Goal: Information Seeking & Learning: Check status

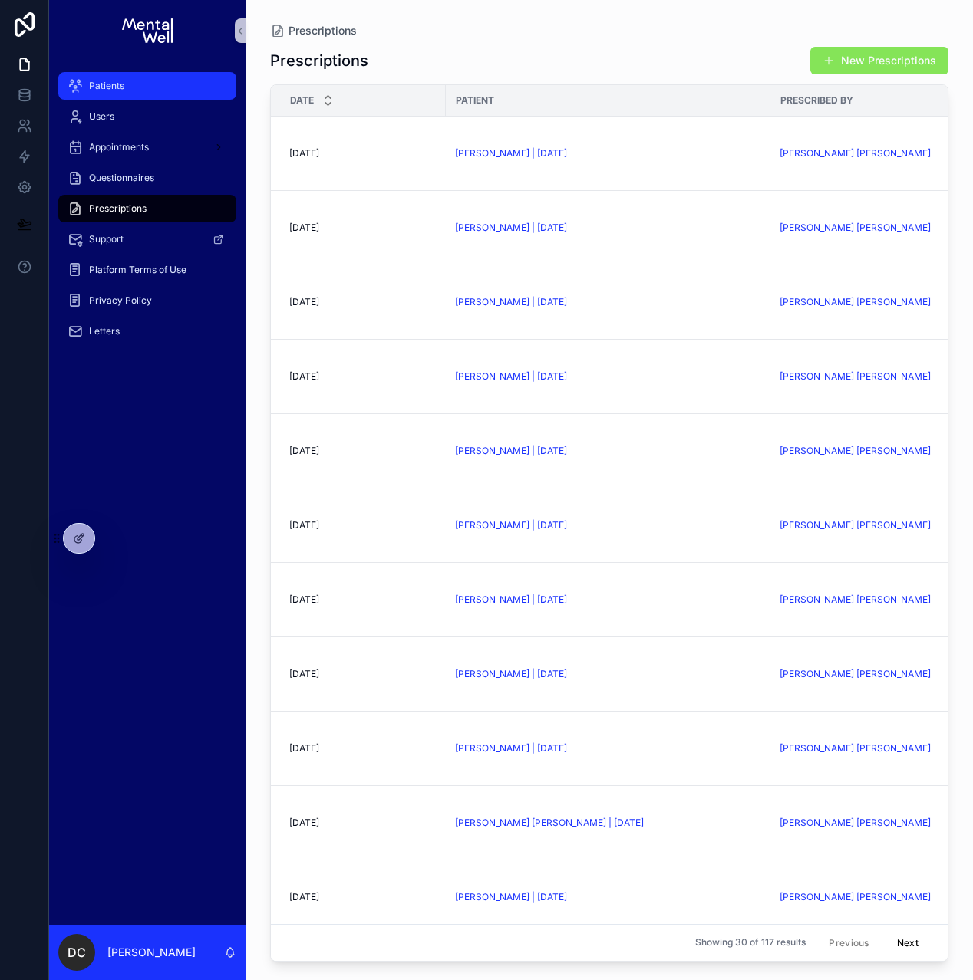
click at [170, 89] on div "Patients" at bounding box center [147, 86] width 160 height 25
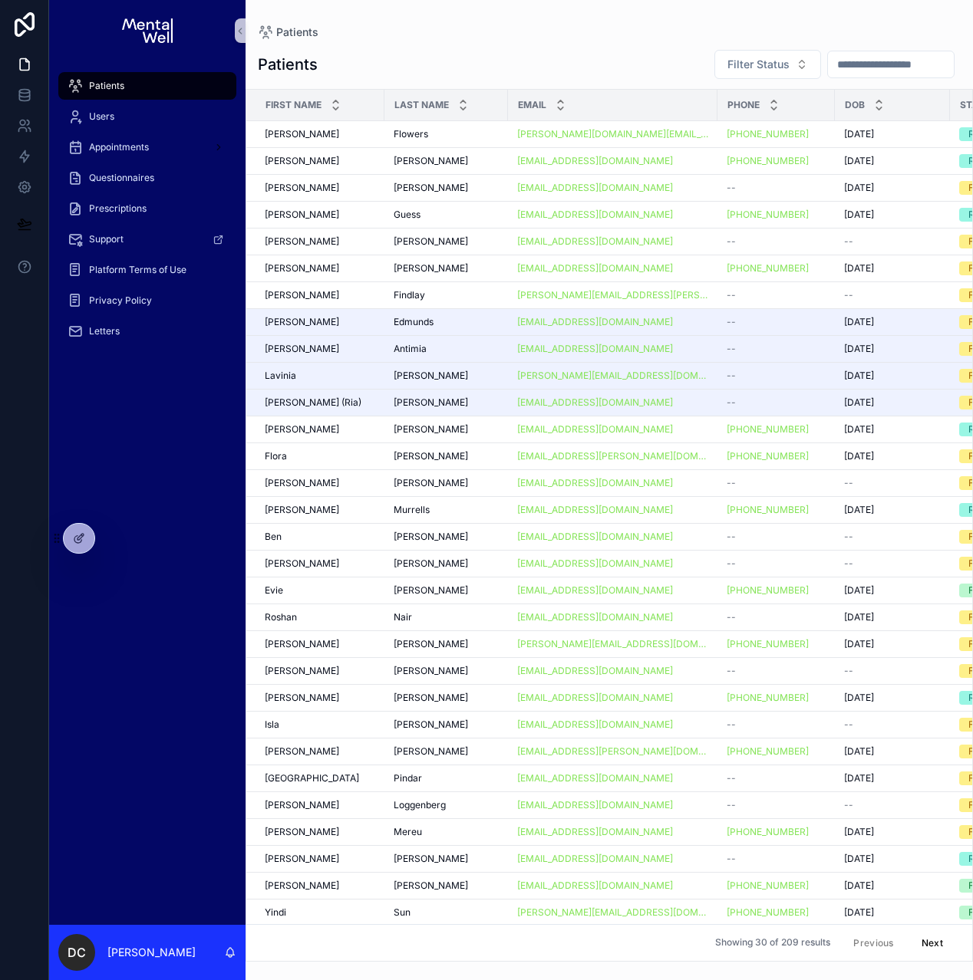
click at [857, 68] on input "scrollable content" at bounding box center [891, 64] width 126 height 21
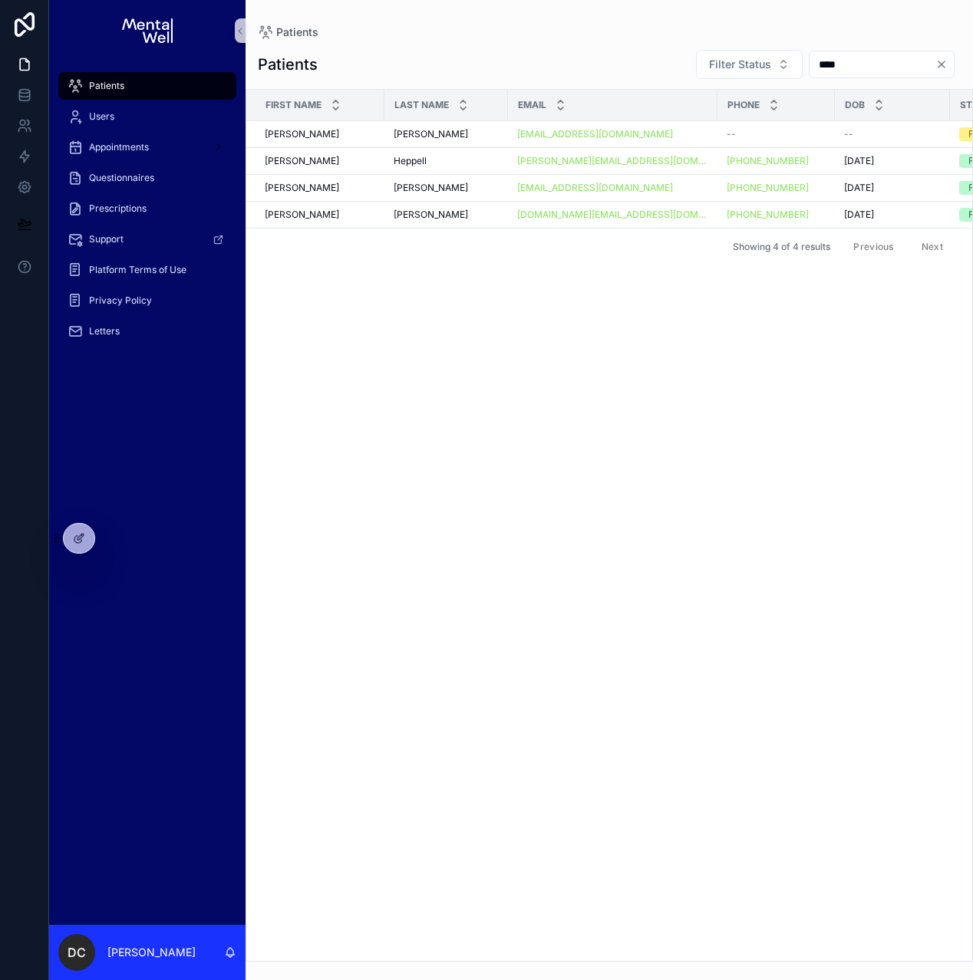
type input "****"
click at [449, 134] on span "[PERSON_NAME]" at bounding box center [430, 134] width 74 height 12
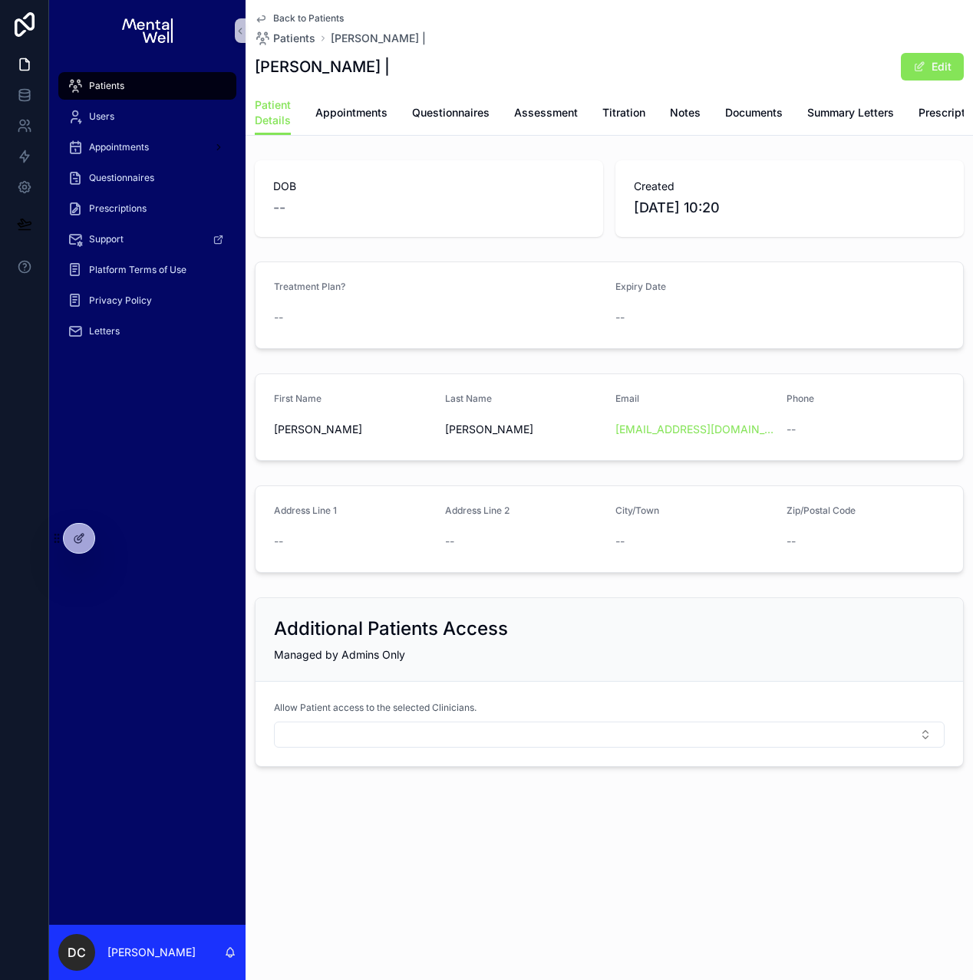
click at [170, 88] on div "Patients" at bounding box center [147, 86] width 160 height 25
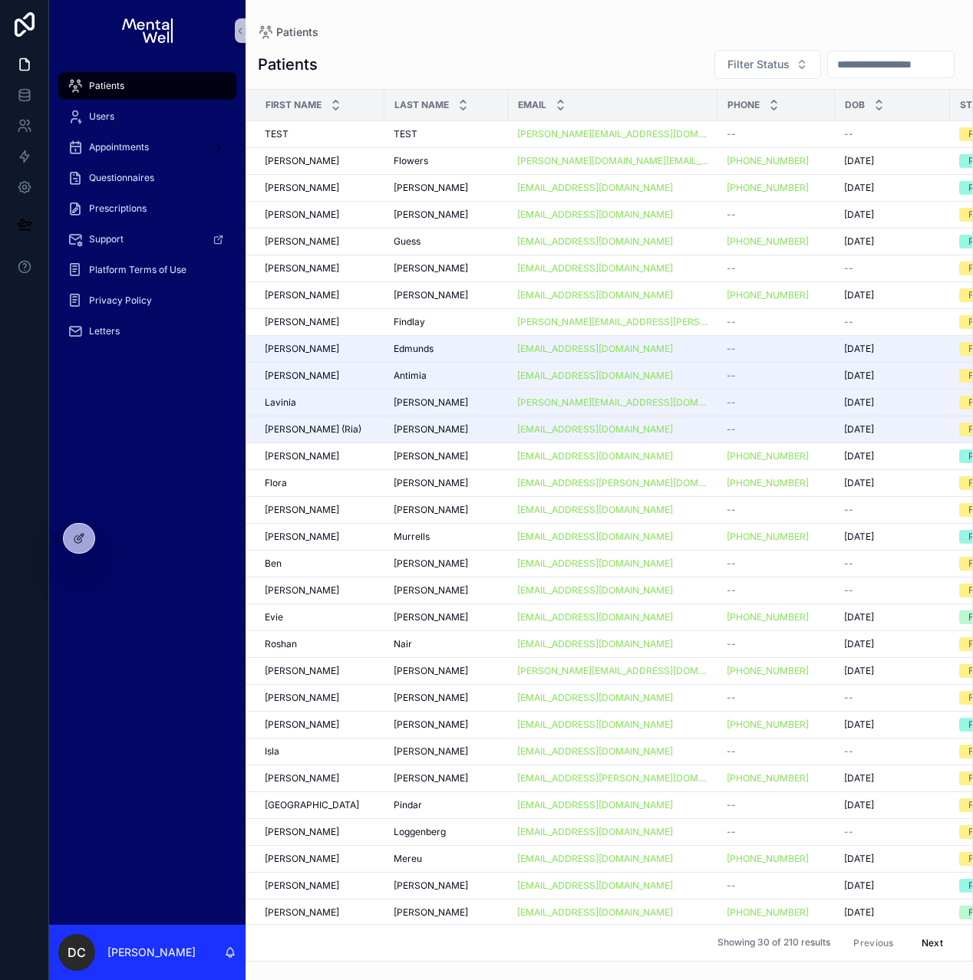
click at [880, 70] on input "scrollable content" at bounding box center [891, 64] width 126 height 21
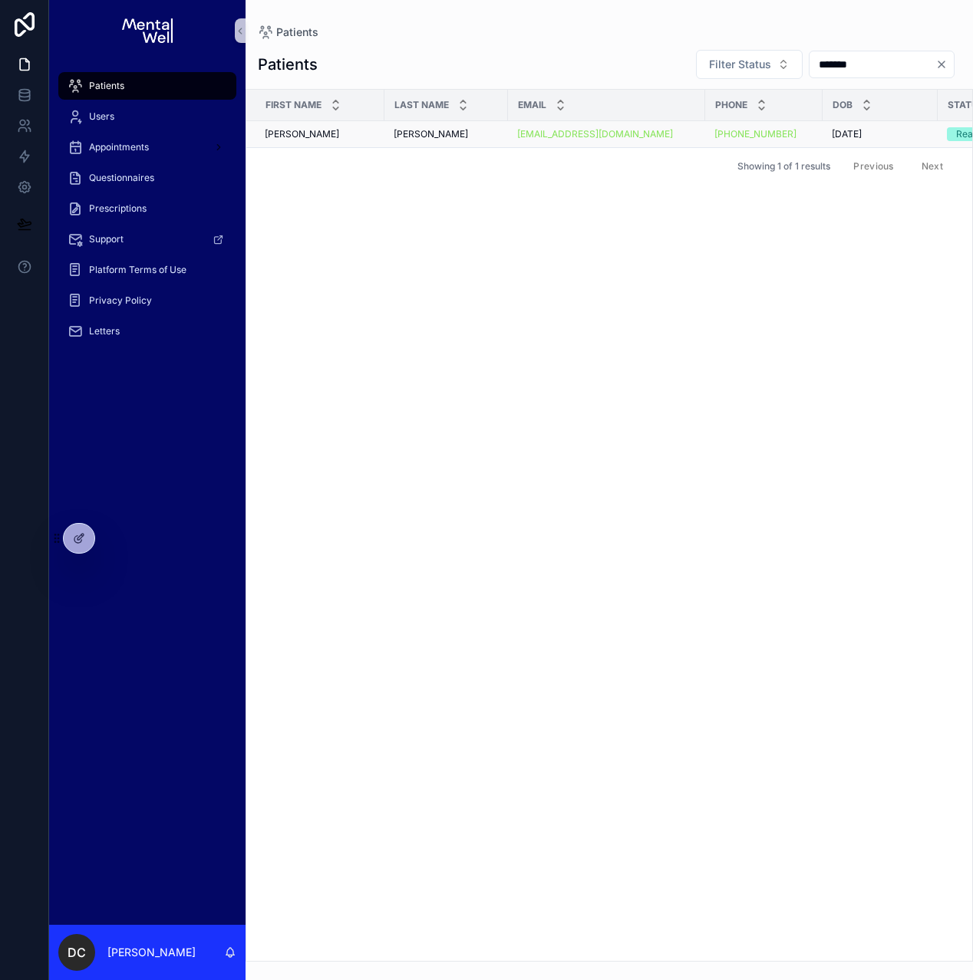
type input "*******"
click at [362, 140] on td "[PERSON_NAME]" at bounding box center [315, 134] width 138 height 27
click at [358, 130] on div "[PERSON_NAME]" at bounding box center [320, 134] width 110 height 12
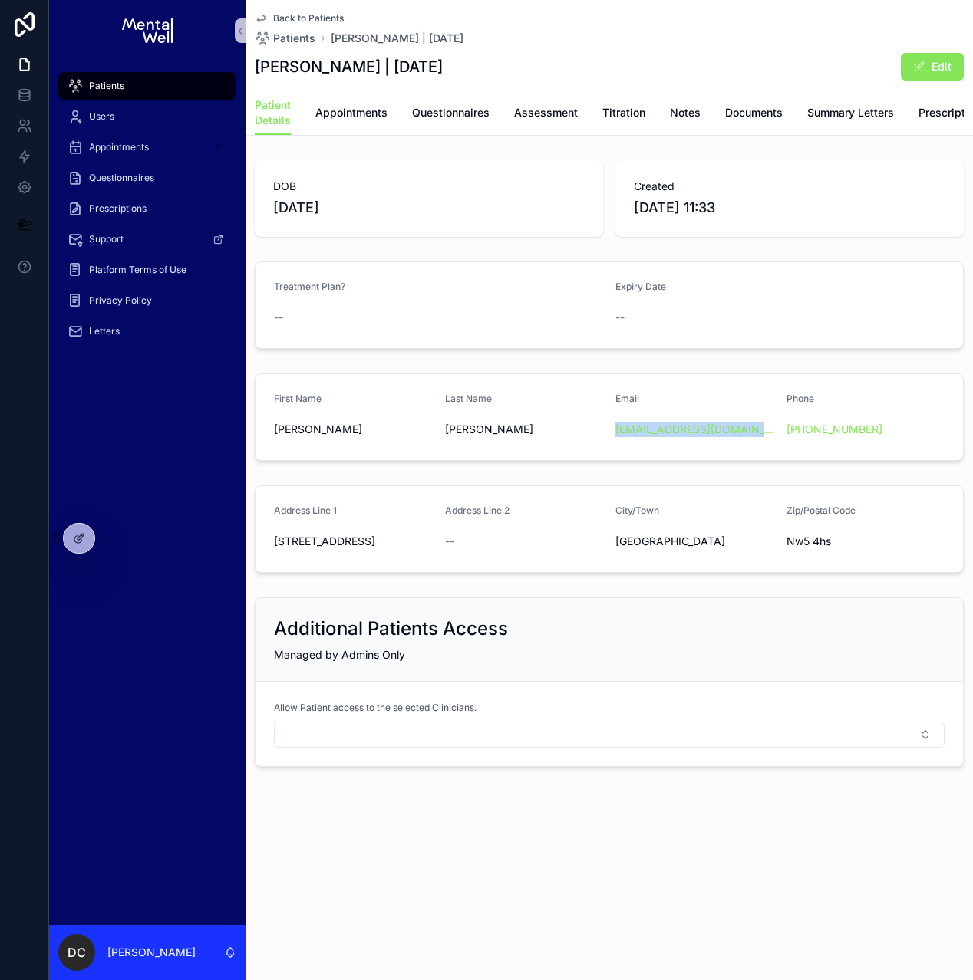
click at [199, 85] on div "Patients" at bounding box center [147, 86] width 160 height 25
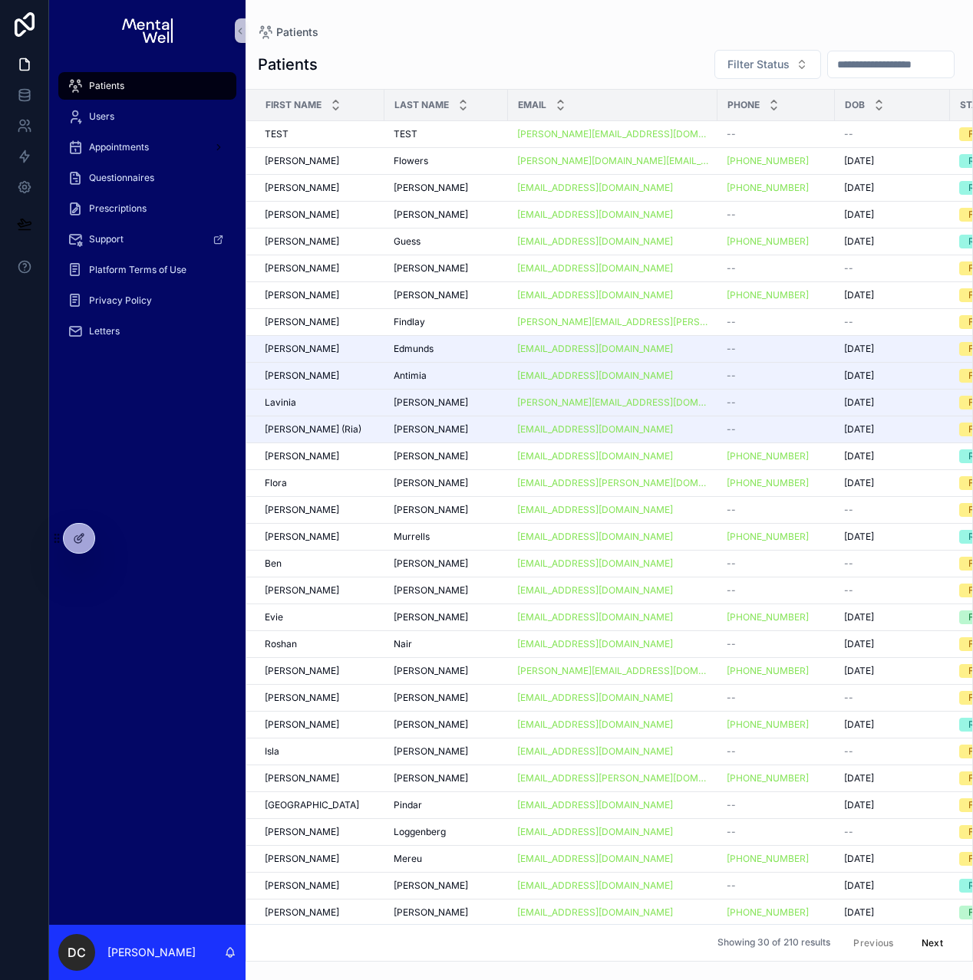
click at [864, 65] on input "scrollable content" at bounding box center [891, 64] width 126 height 21
type input "*****"
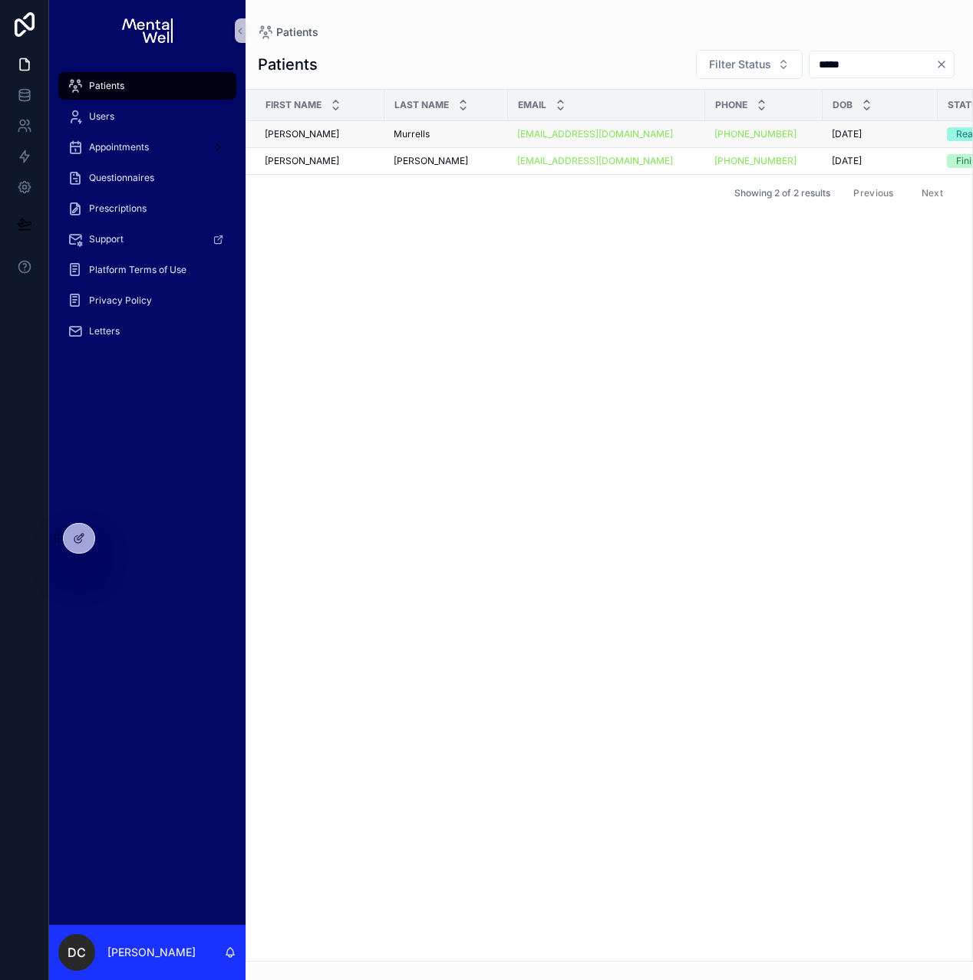
click at [444, 130] on div "[PERSON_NAME]" at bounding box center [445, 134] width 105 height 12
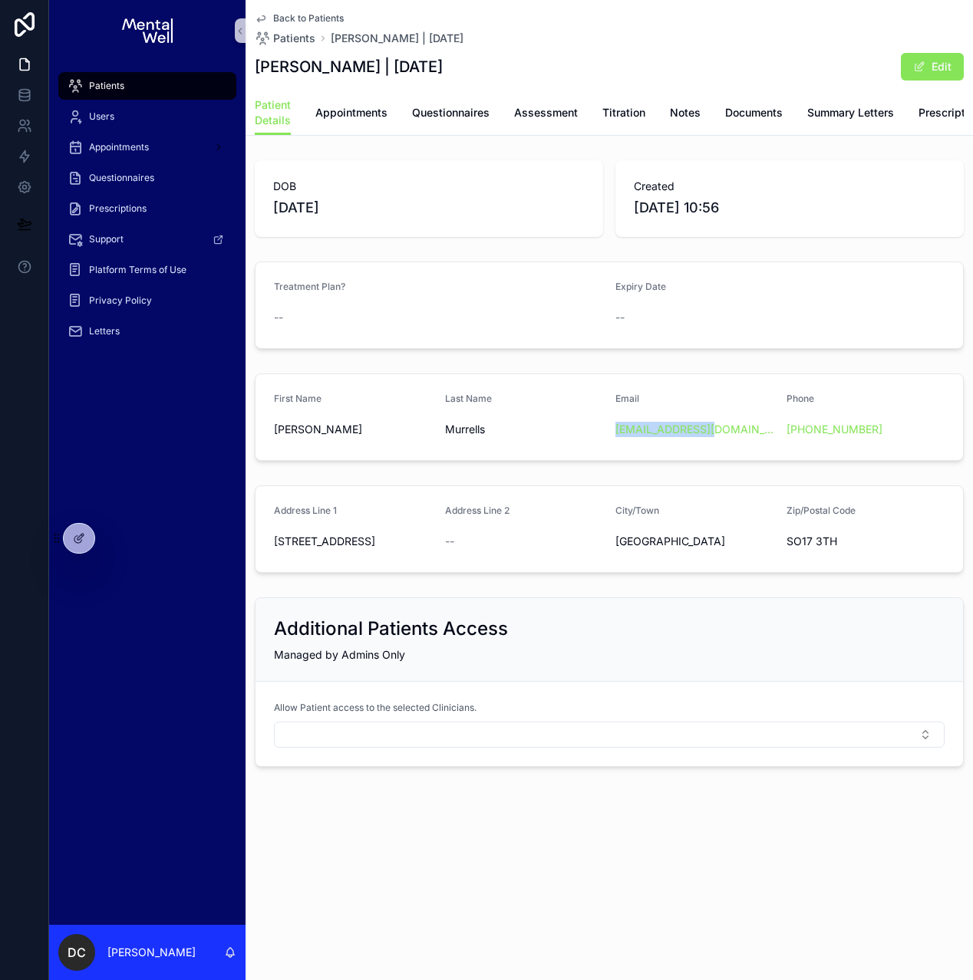
click at [193, 93] on div "Patients" at bounding box center [147, 86] width 160 height 25
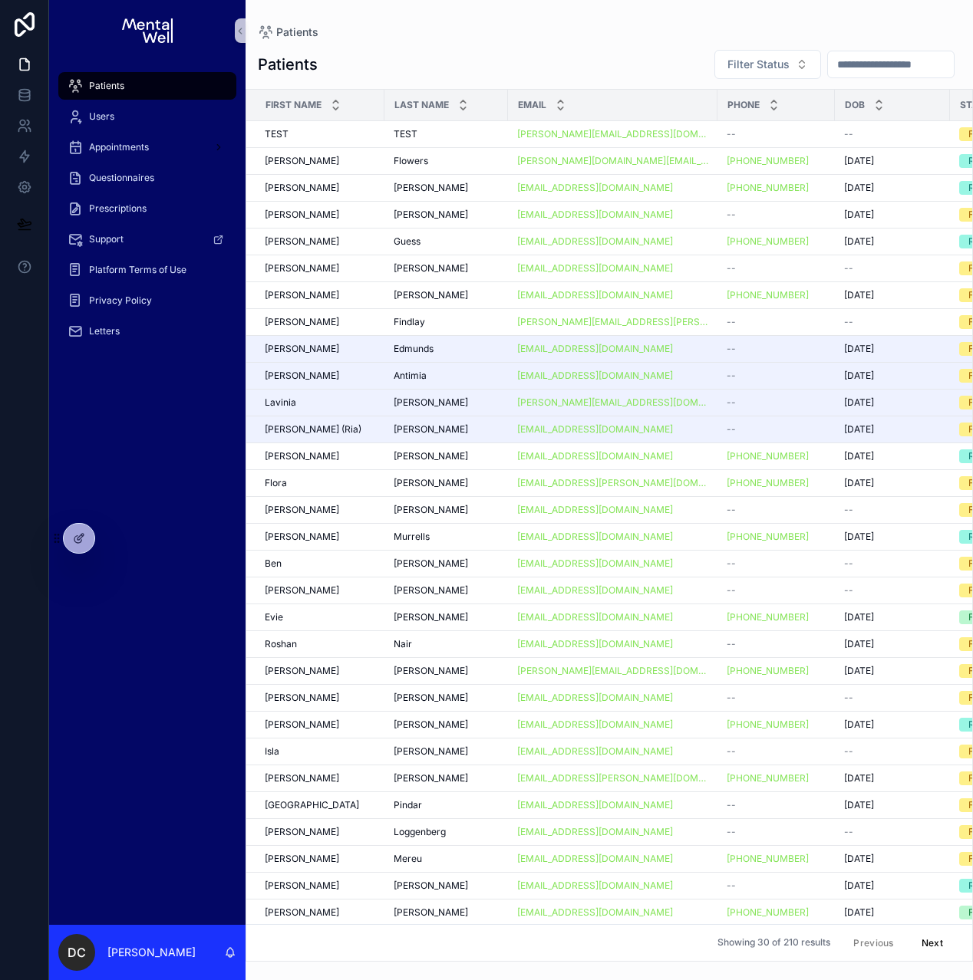
click at [861, 70] on input "scrollable content" at bounding box center [891, 64] width 126 height 21
type input "****"
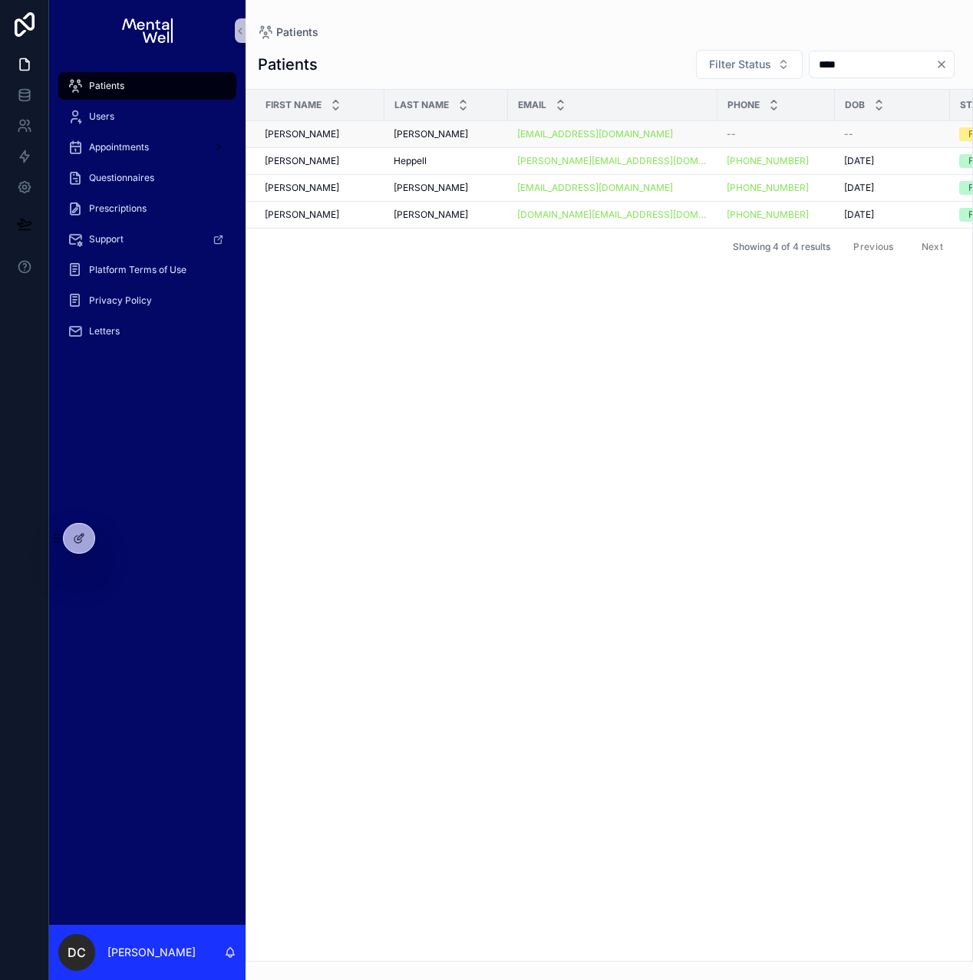
click at [447, 137] on span "[PERSON_NAME]" at bounding box center [430, 134] width 74 height 12
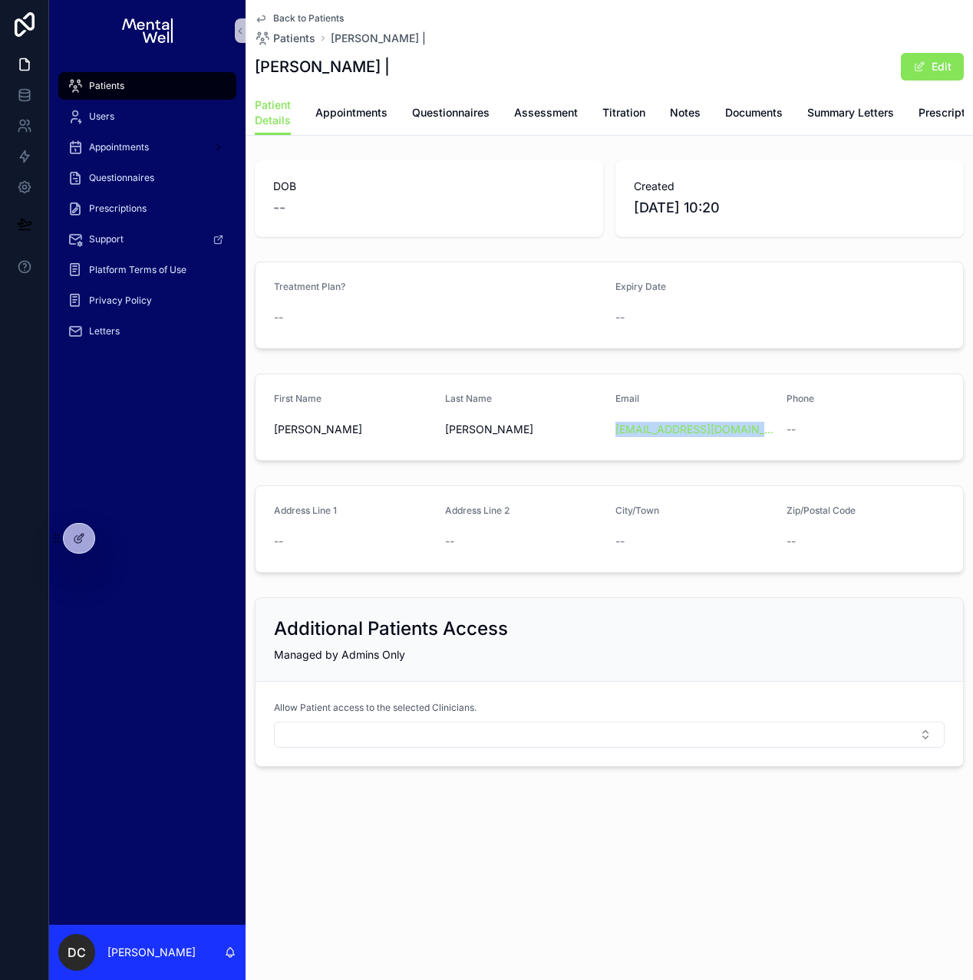
click at [161, 81] on div "Patients" at bounding box center [147, 86] width 160 height 25
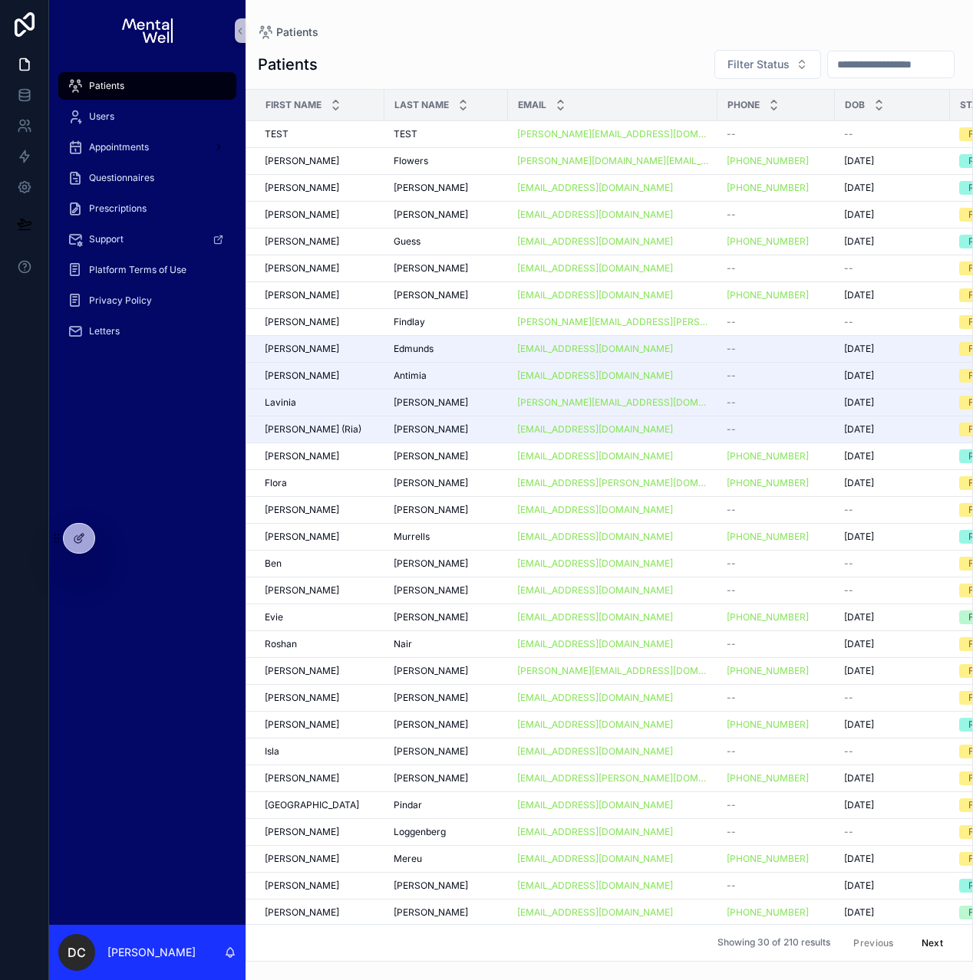
click at [834, 69] on input "scrollable content" at bounding box center [891, 64] width 126 height 21
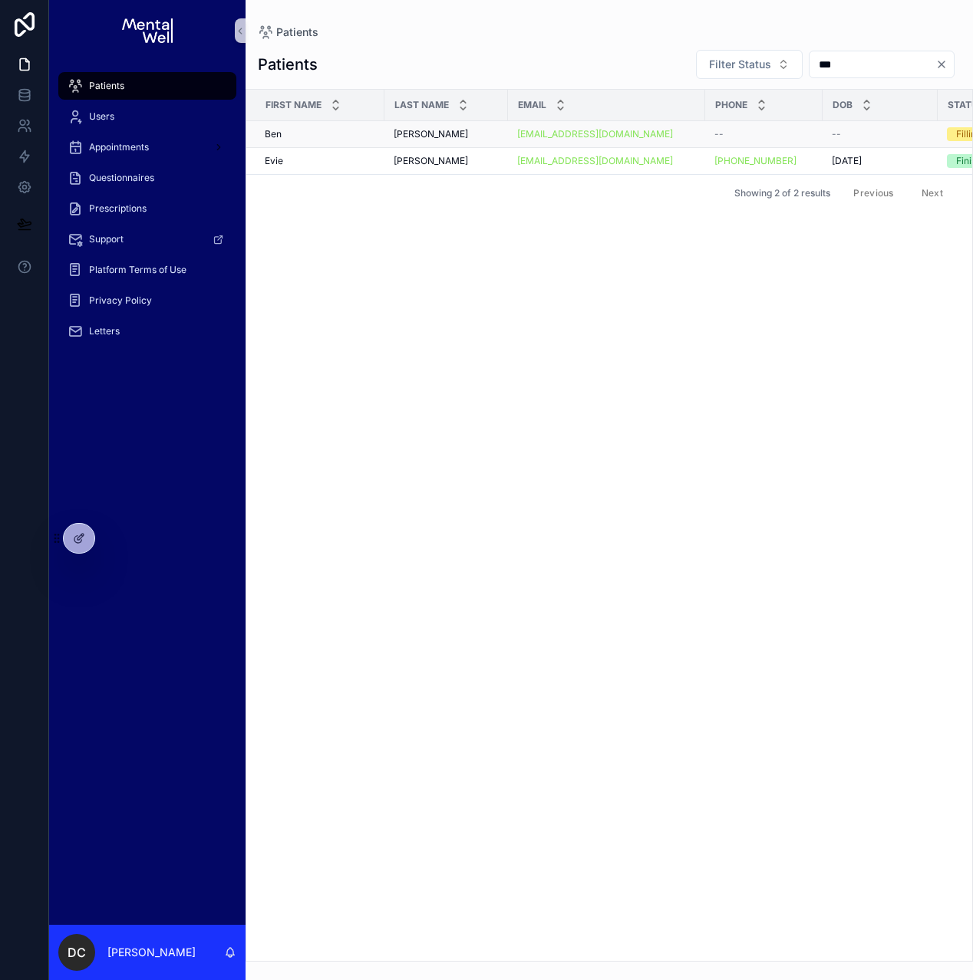
type input "***"
click at [404, 130] on span "[PERSON_NAME]" at bounding box center [430, 134] width 74 height 12
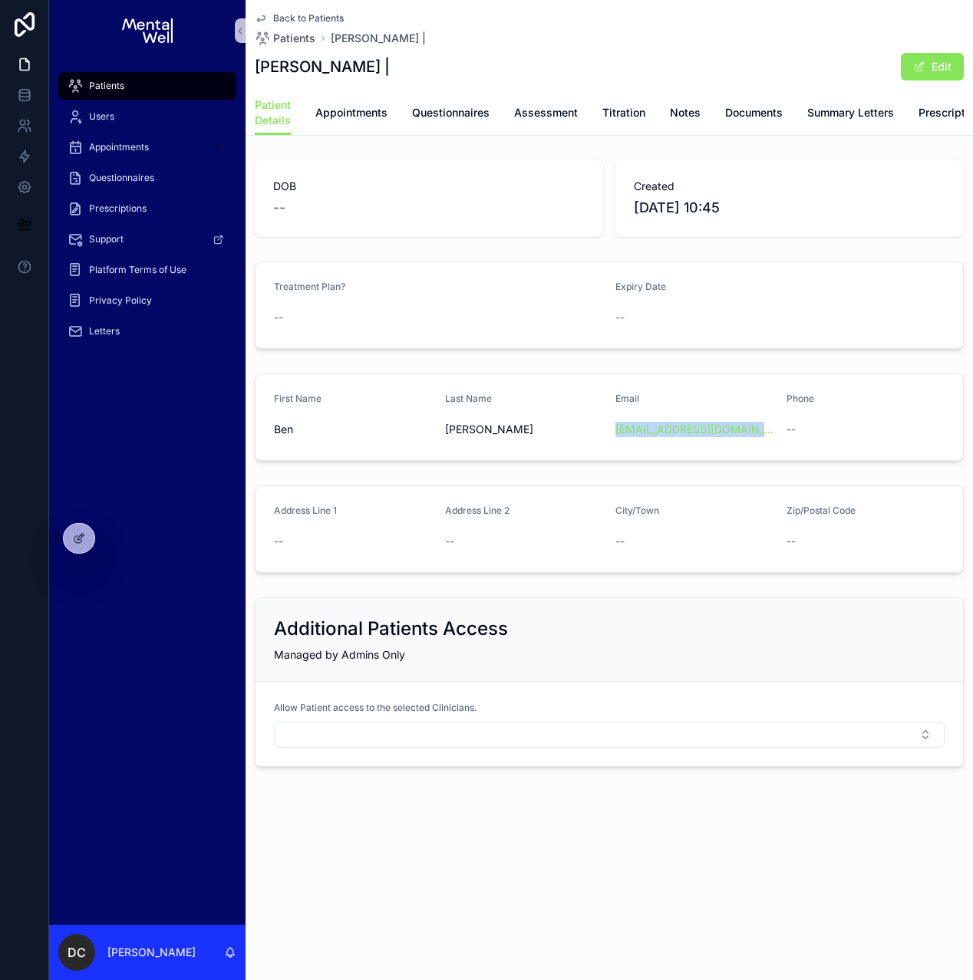
click at [145, 84] on div "Patients" at bounding box center [147, 86] width 160 height 25
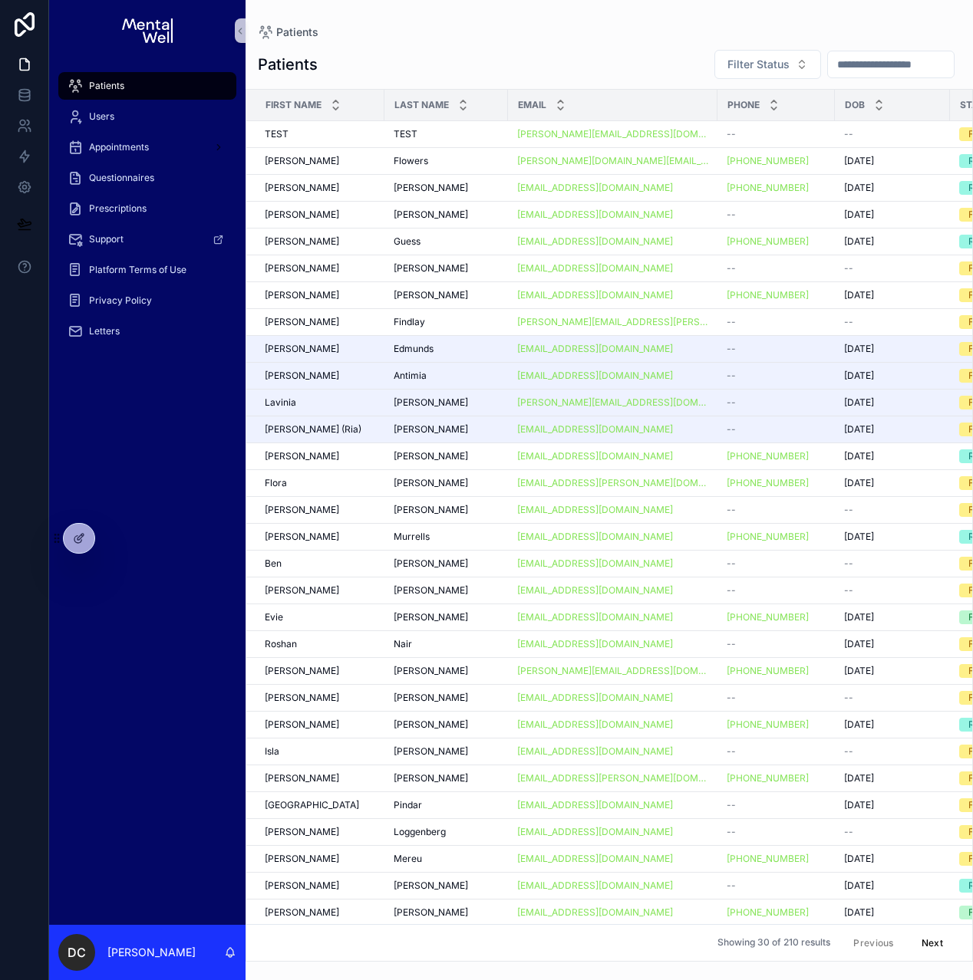
click at [846, 71] on input "scrollable content" at bounding box center [891, 64] width 126 height 21
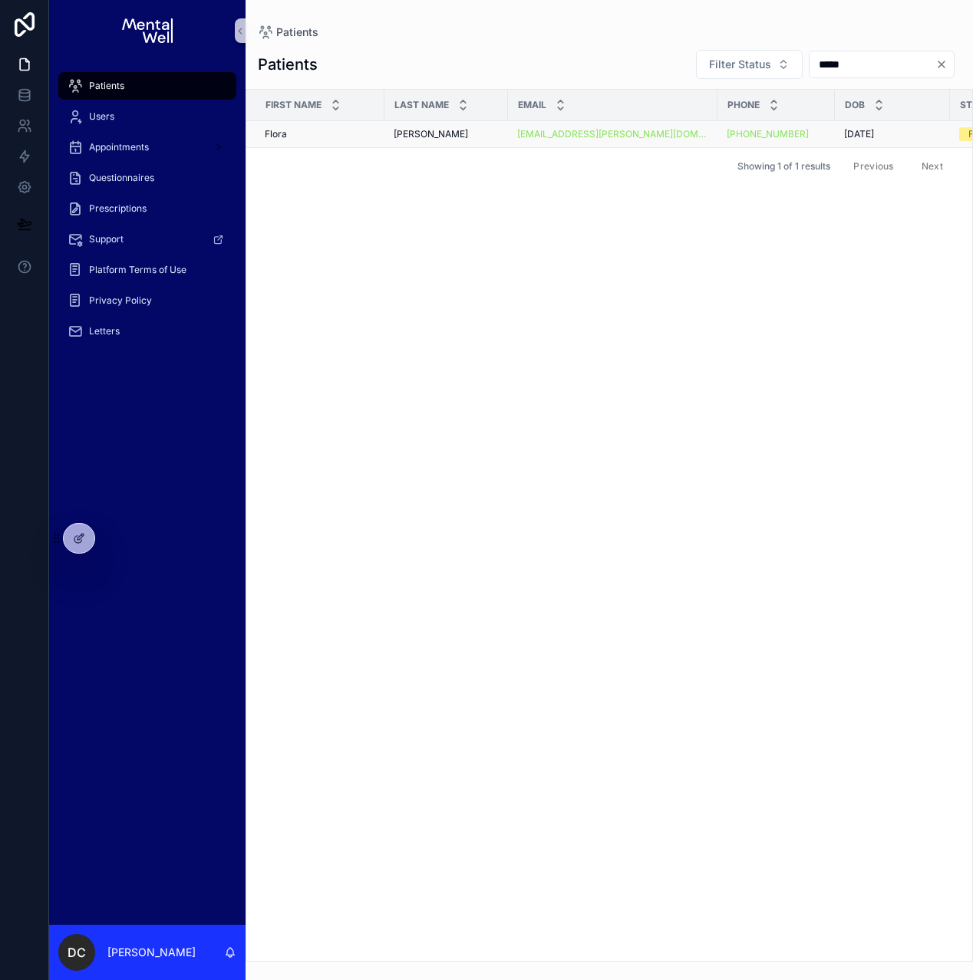
type input "*****"
click at [459, 132] on div "[PERSON_NAME]" at bounding box center [445, 134] width 105 height 12
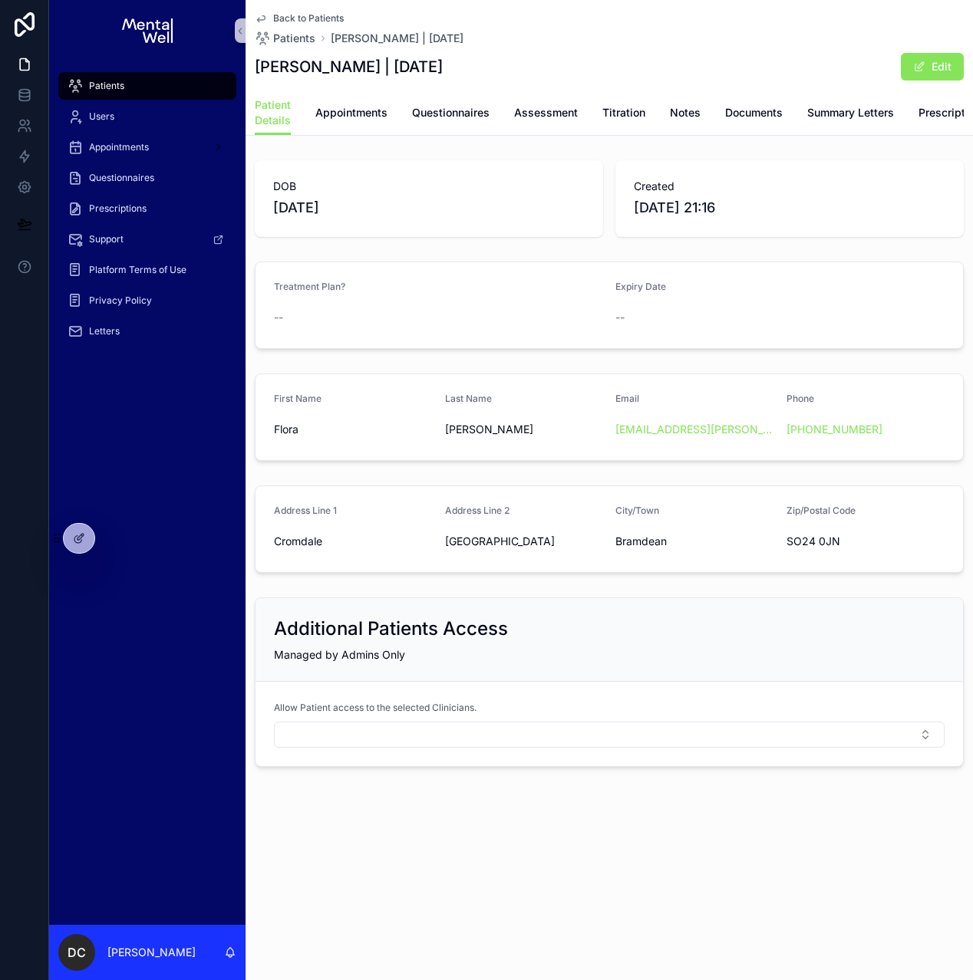
click at [130, 81] on div "Patients" at bounding box center [147, 86] width 160 height 25
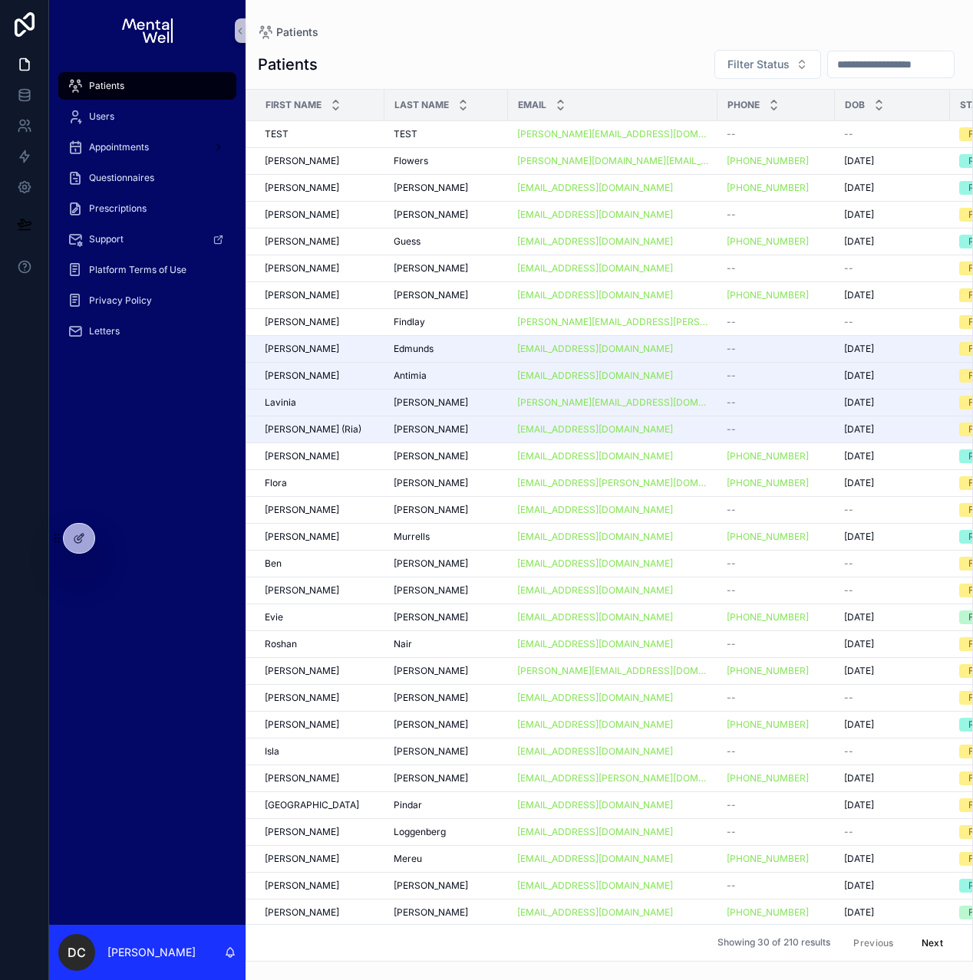
click at [863, 65] on input "scrollable content" at bounding box center [891, 64] width 126 height 21
type input "****"
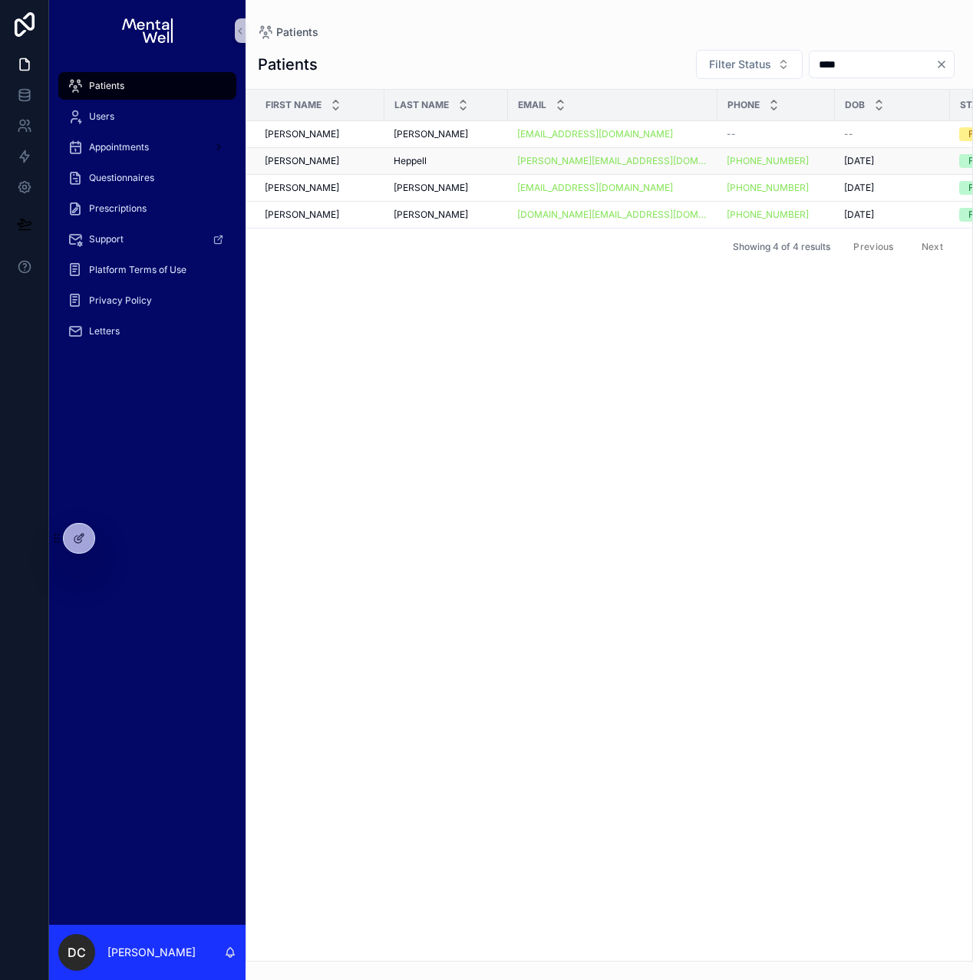
click at [457, 164] on div "Heppell Heppell" at bounding box center [445, 161] width 105 height 12
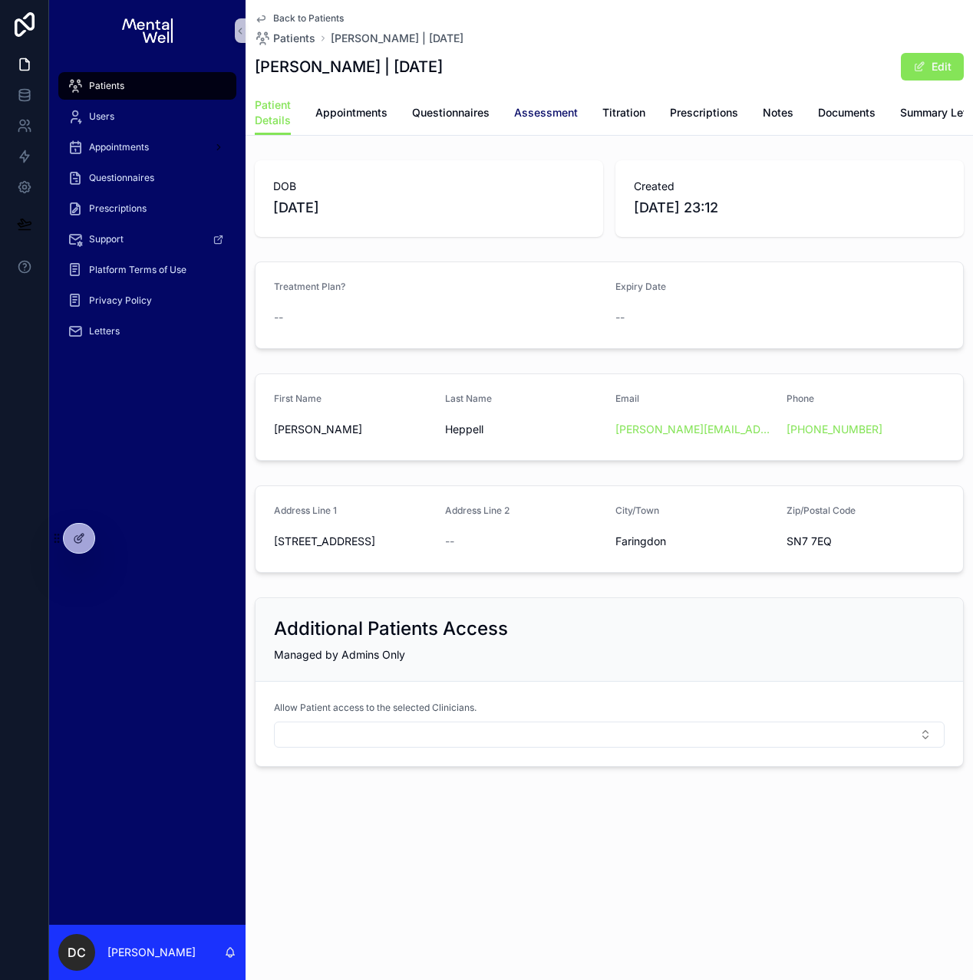
click at [538, 123] on link "Assessment" at bounding box center [546, 114] width 64 height 31
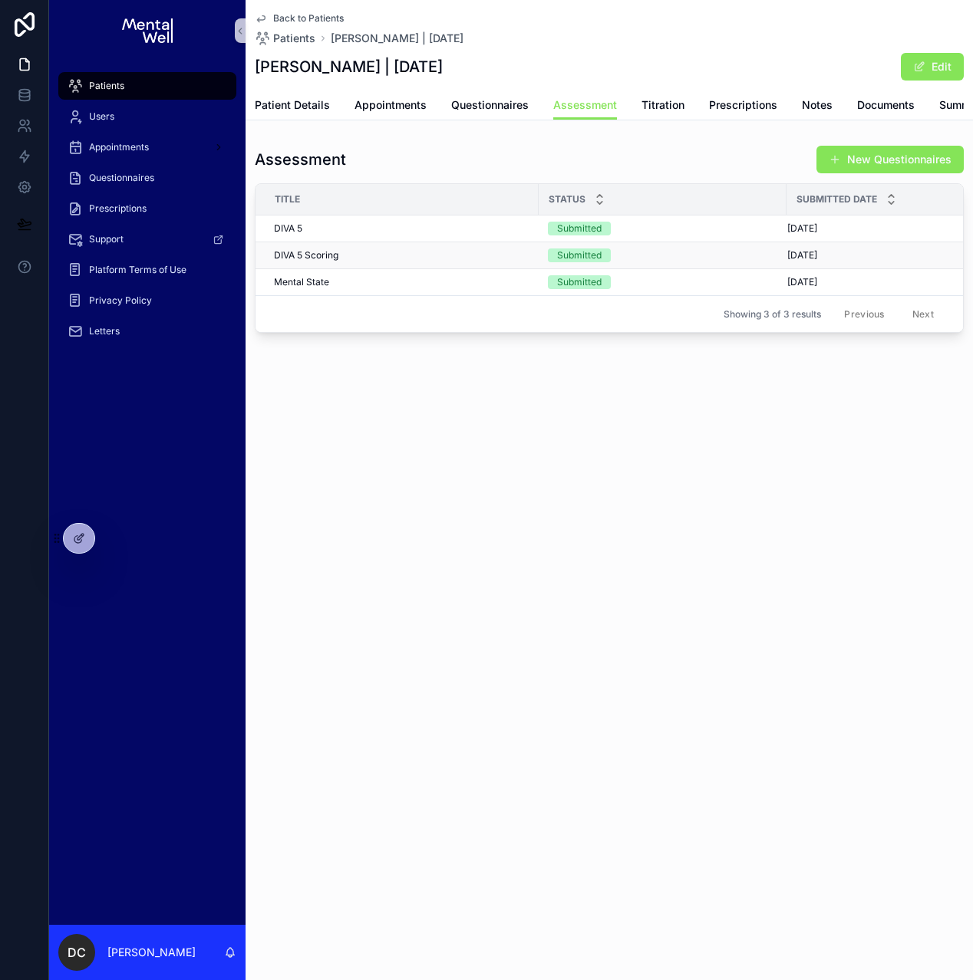
click at [398, 262] on div "DIVA 5 Scoring DIVA 5 Scoring" at bounding box center [401, 255] width 255 height 12
click at [166, 85] on div "Patients" at bounding box center [147, 86] width 160 height 25
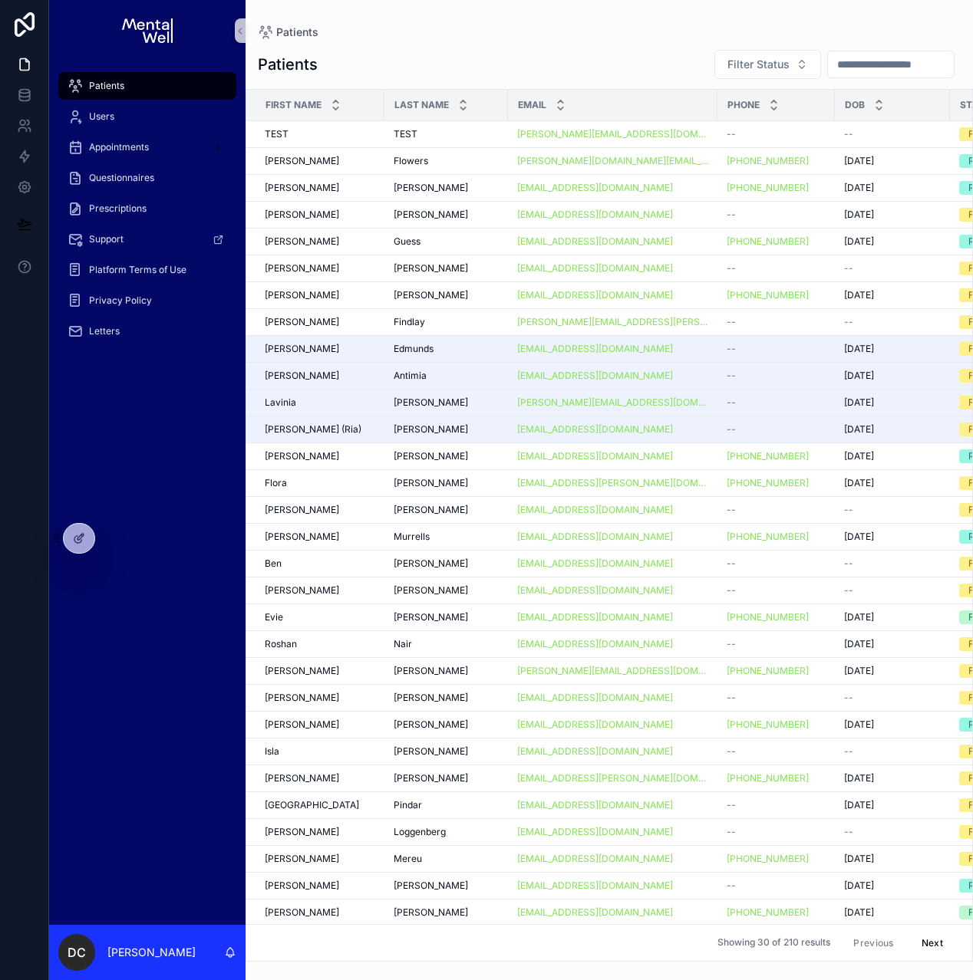
click at [903, 68] on input "scrollable content" at bounding box center [891, 64] width 126 height 21
type input "******"
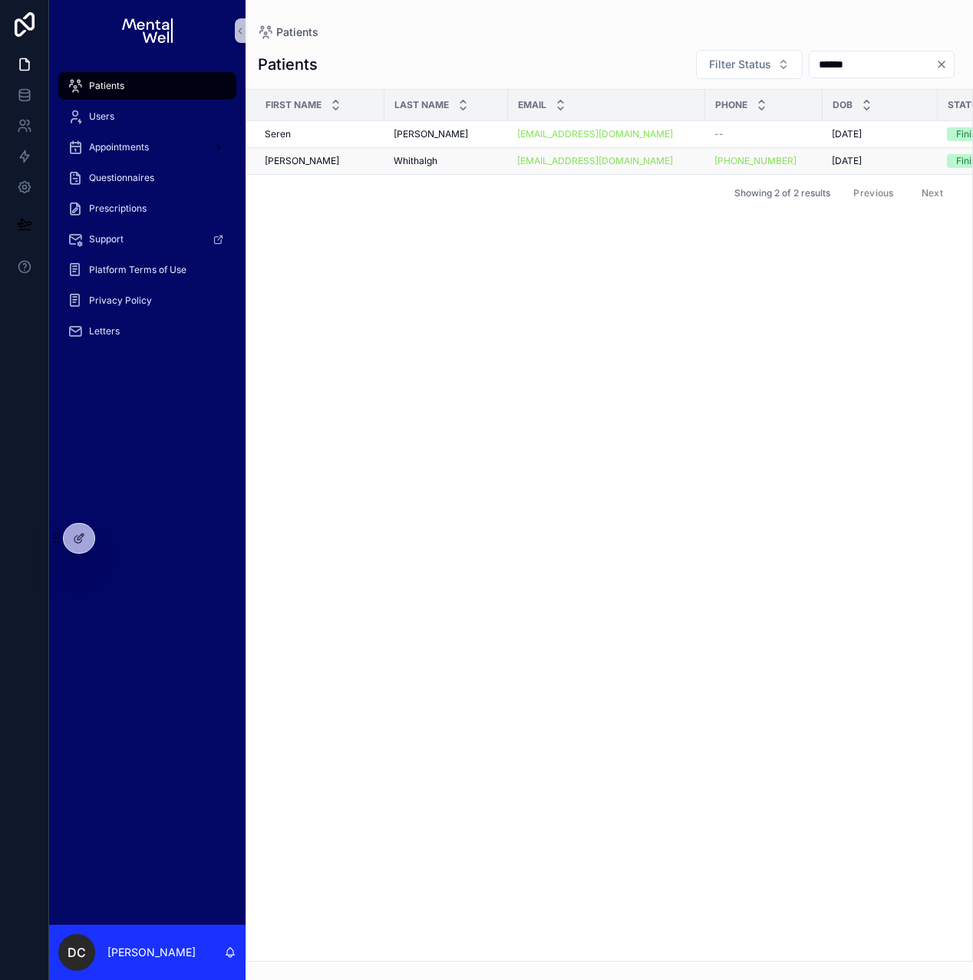
click at [420, 163] on span "Whithalgh" at bounding box center [415, 161] width 44 height 12
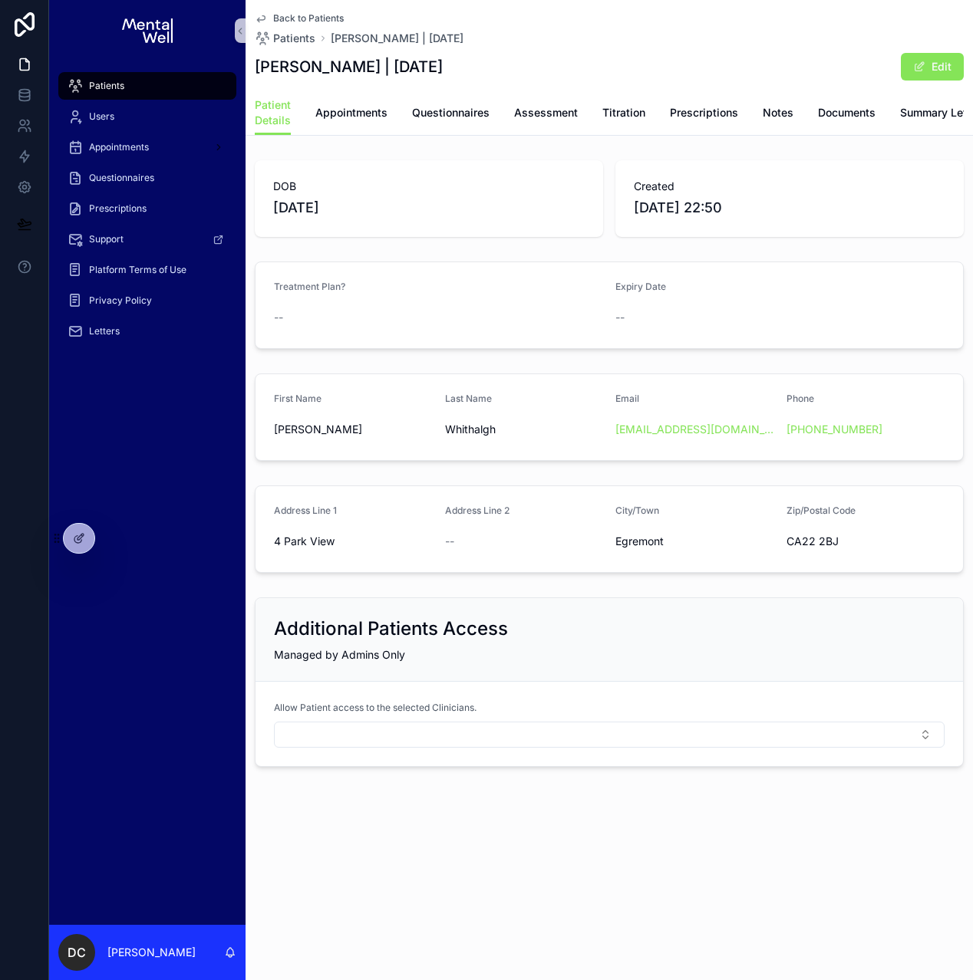
click at [347, 67] on h1 "[PERSON_NAME] | [DATE]" at bounding box center [349, 66] width 188 height 21
copy h1 "Whithalgh"
click at [95, 212] on span "Prescriptions" at bounding box center [118, 208] width 58 height 12
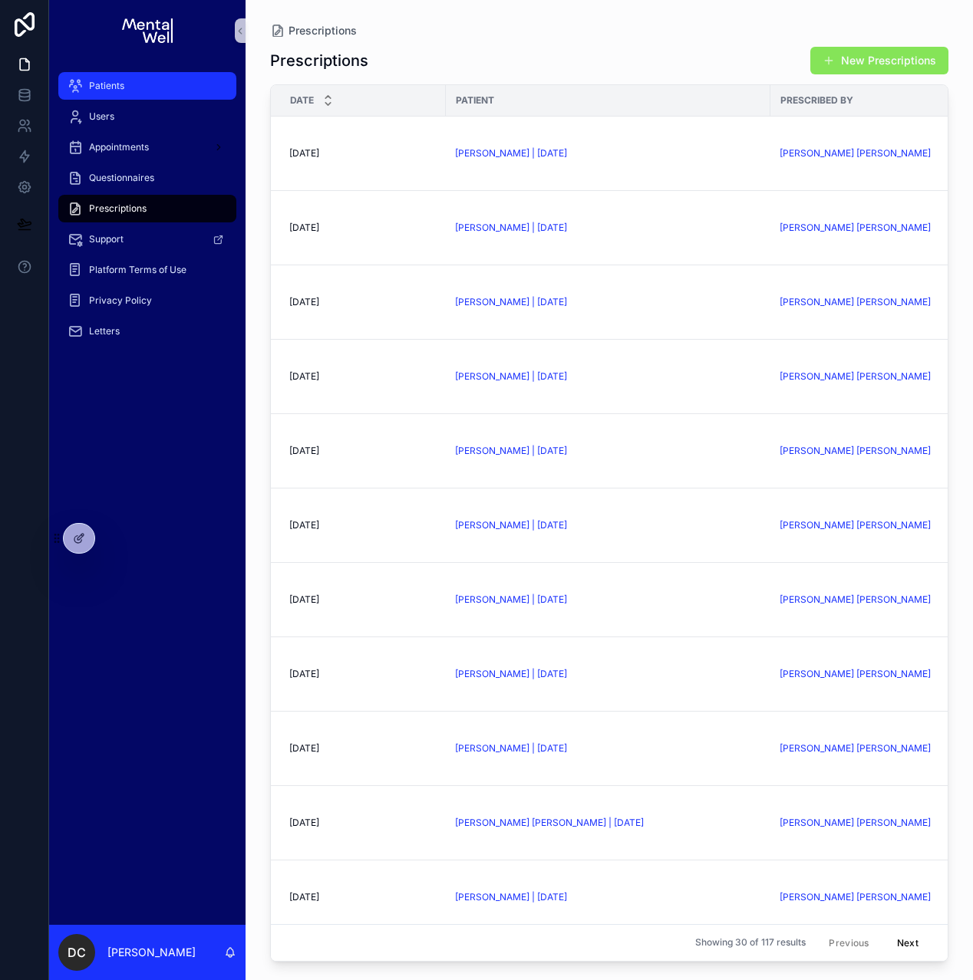
click at [120, 81] on span "Patients" at bounding box center [106, 86] width 35 height 12
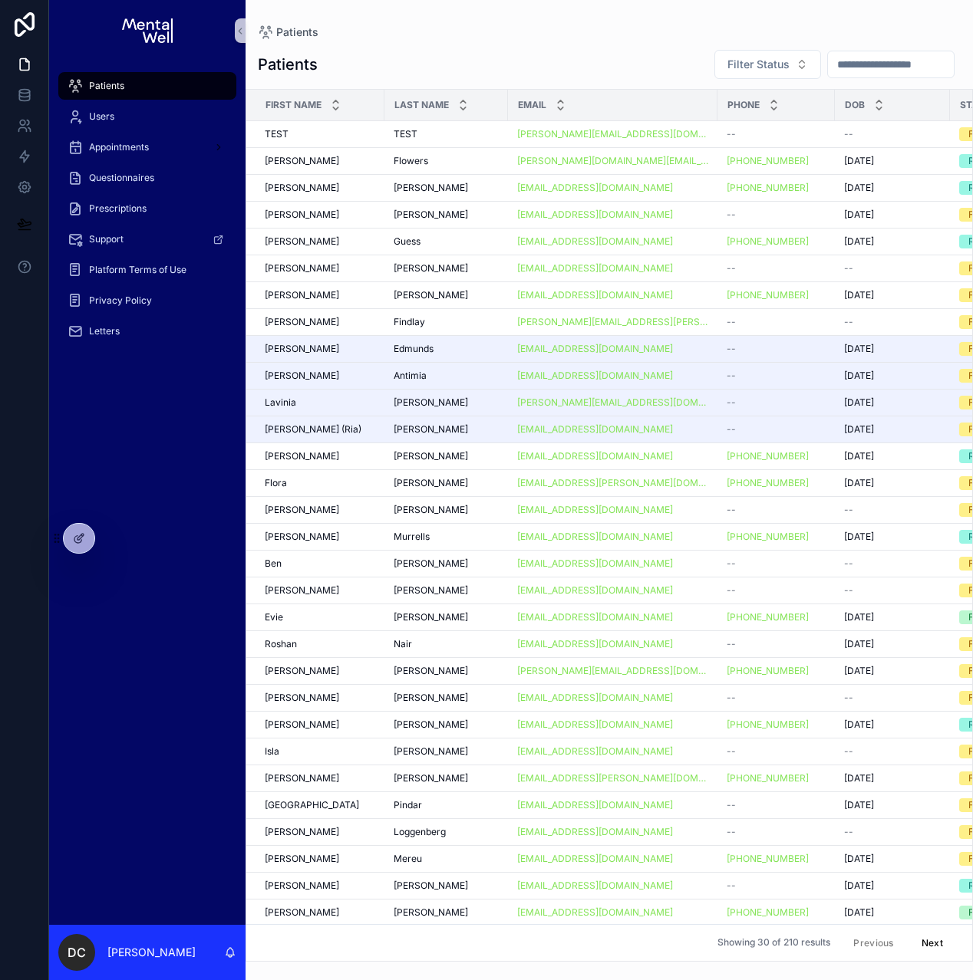
click at [841, 66] on input "scrollable content" at bounding box center [891, 64] width 126 height 21
type input "*****"
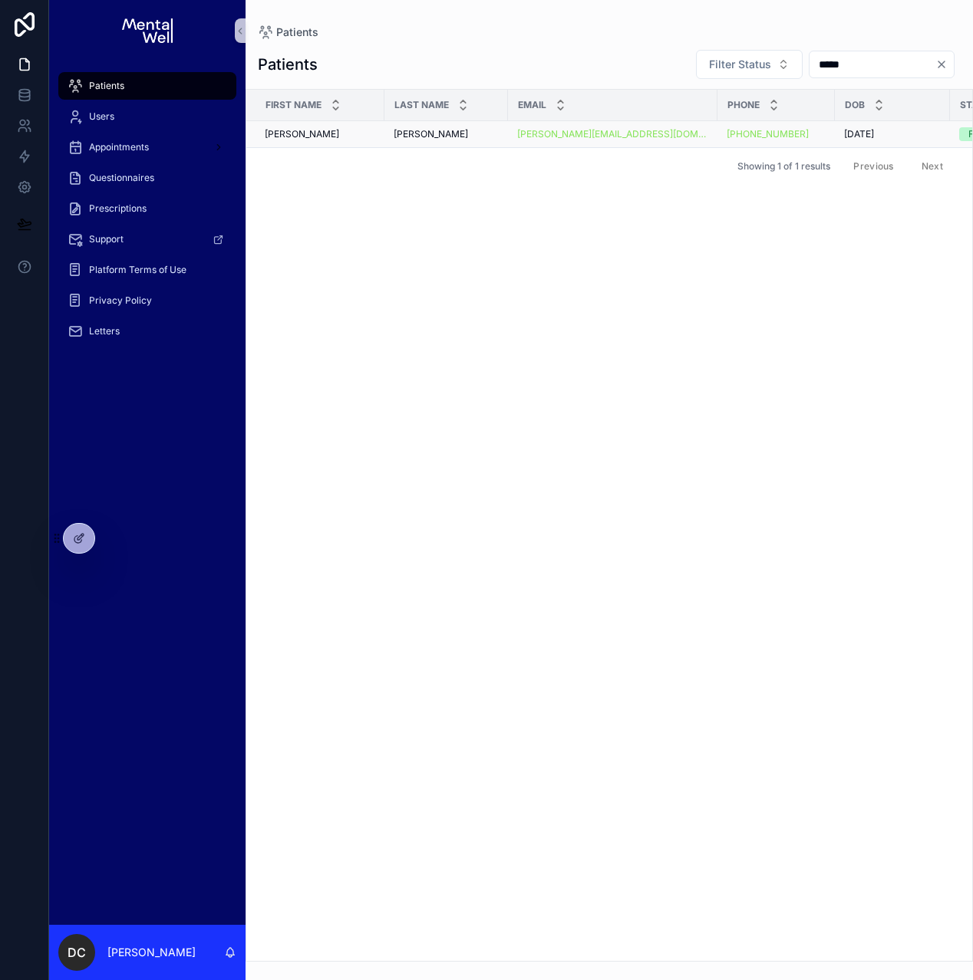
click at [453, 136] on div "[PERSON_NAME] [PERSON_NAME]" at bounding box center [445, 134] width 105 height 12
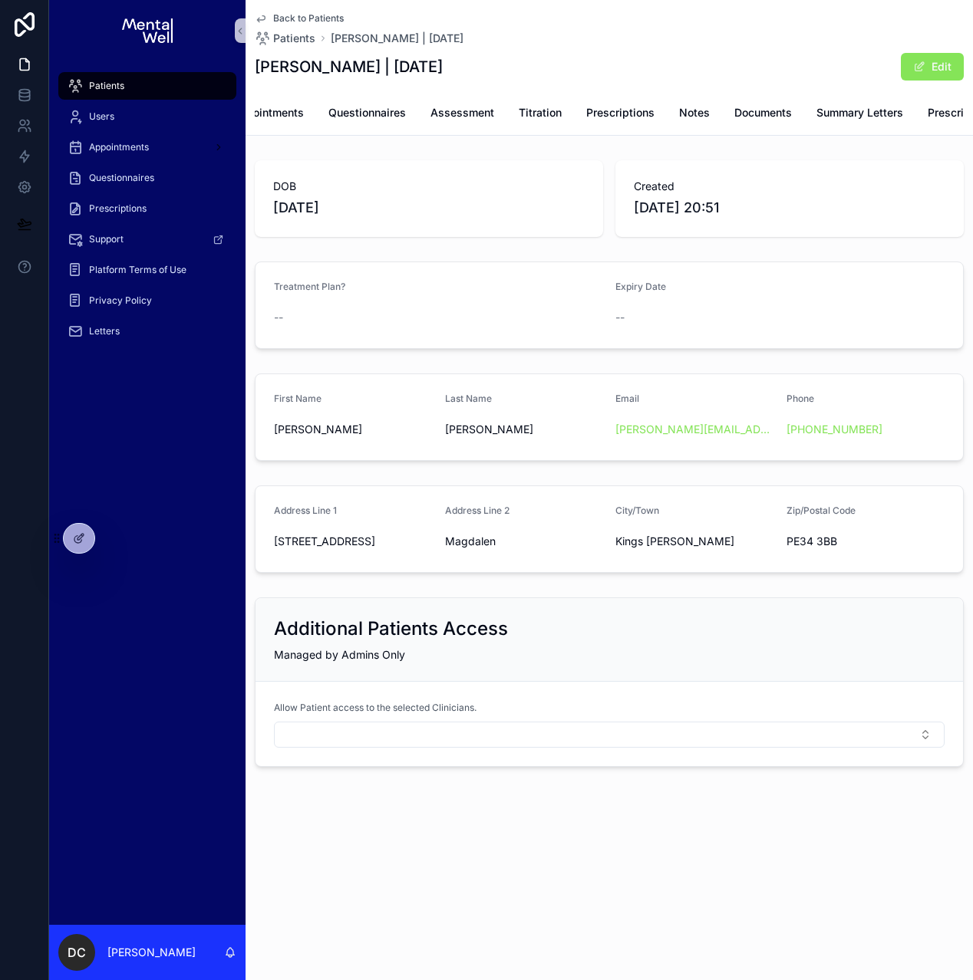
scroll to position [0, 86]
click at [930, 114] on span "Prescriptions" at bounding box center [959, 112] width 68 height 15
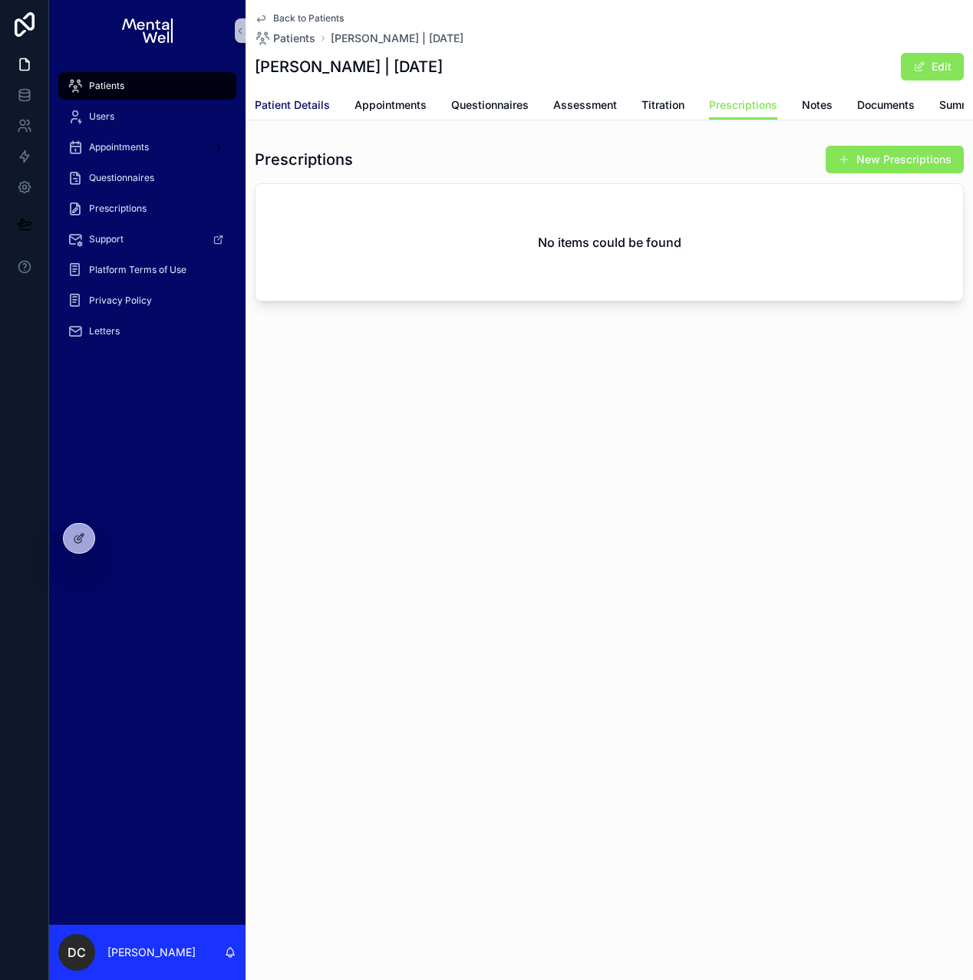
click at [283, 108] on span "Patient Details" at bounding box center [292, 104] width 75 height 15
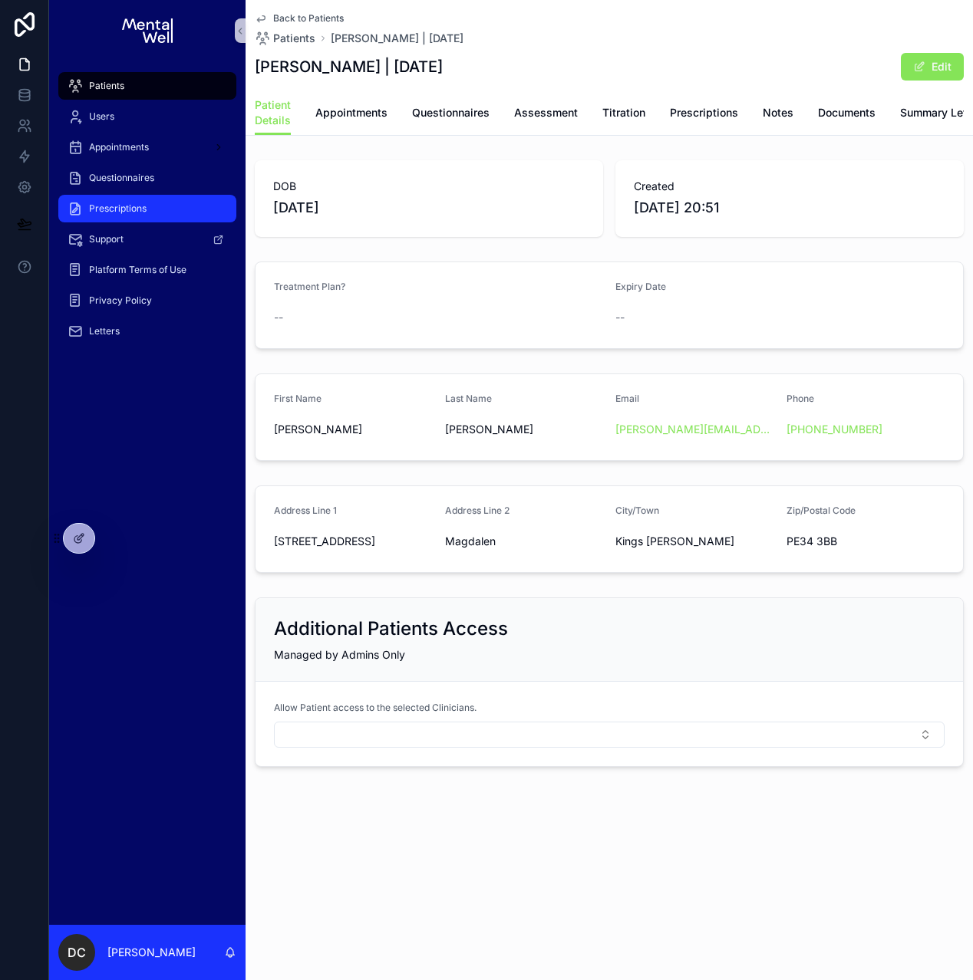
click at [120, 216] on div "Prescriptions" at bounding box center [147, 208] width 160 height 25
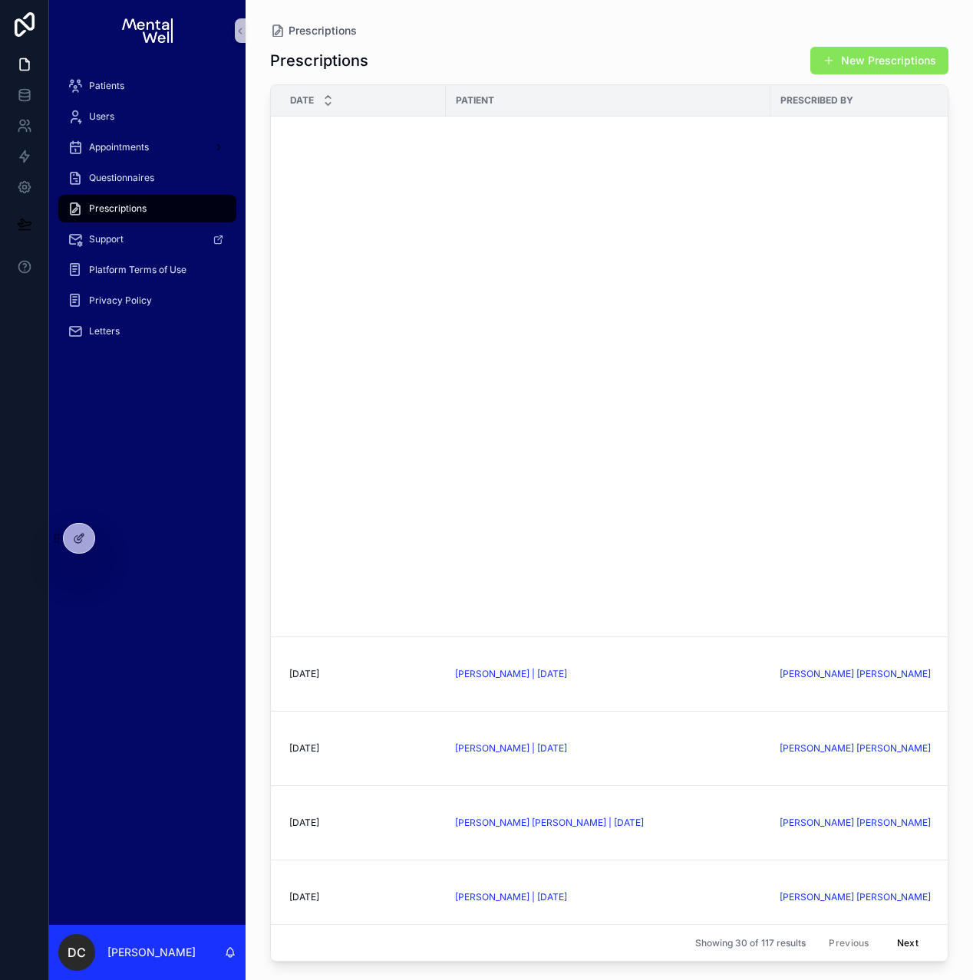
scroll to position [1331, 0]
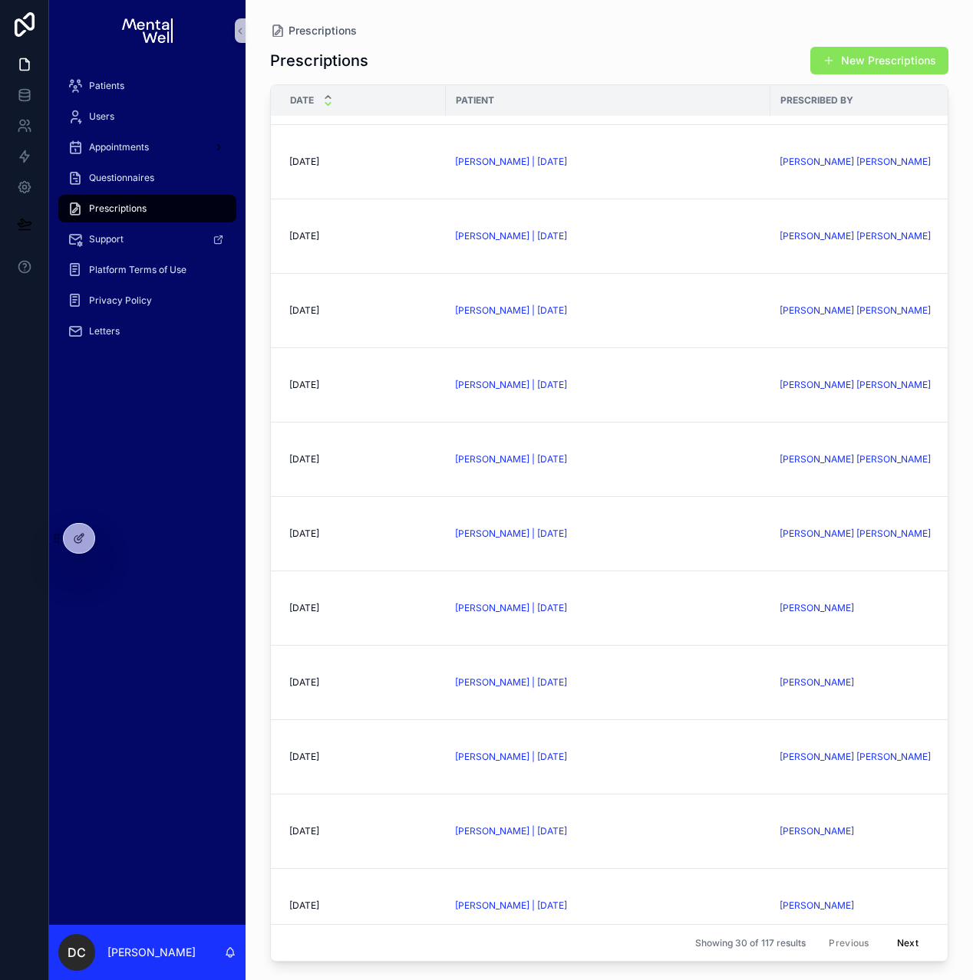
click at [328, 105] on icon "scrollable content" at bounding box center [327, 104] width 5 height 2
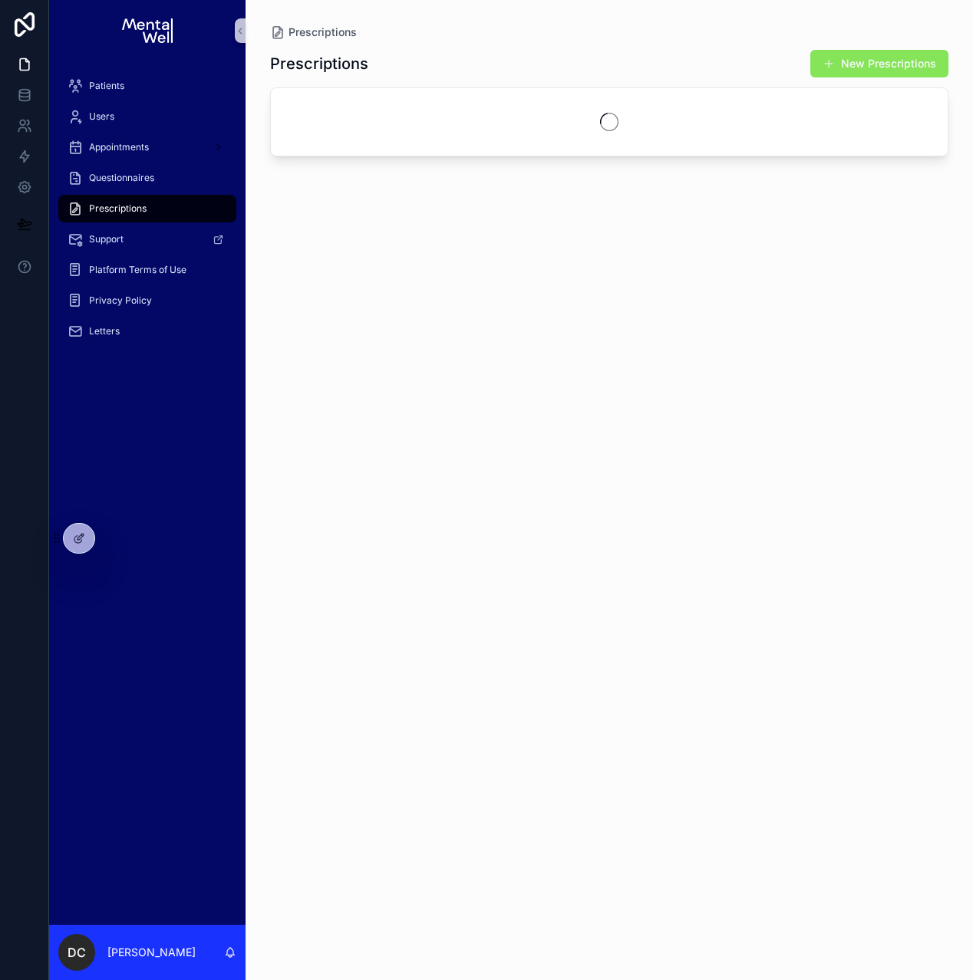
click at [330, 105] on div "scrollable content" at bounding box center [609, 121] width 676 height 67
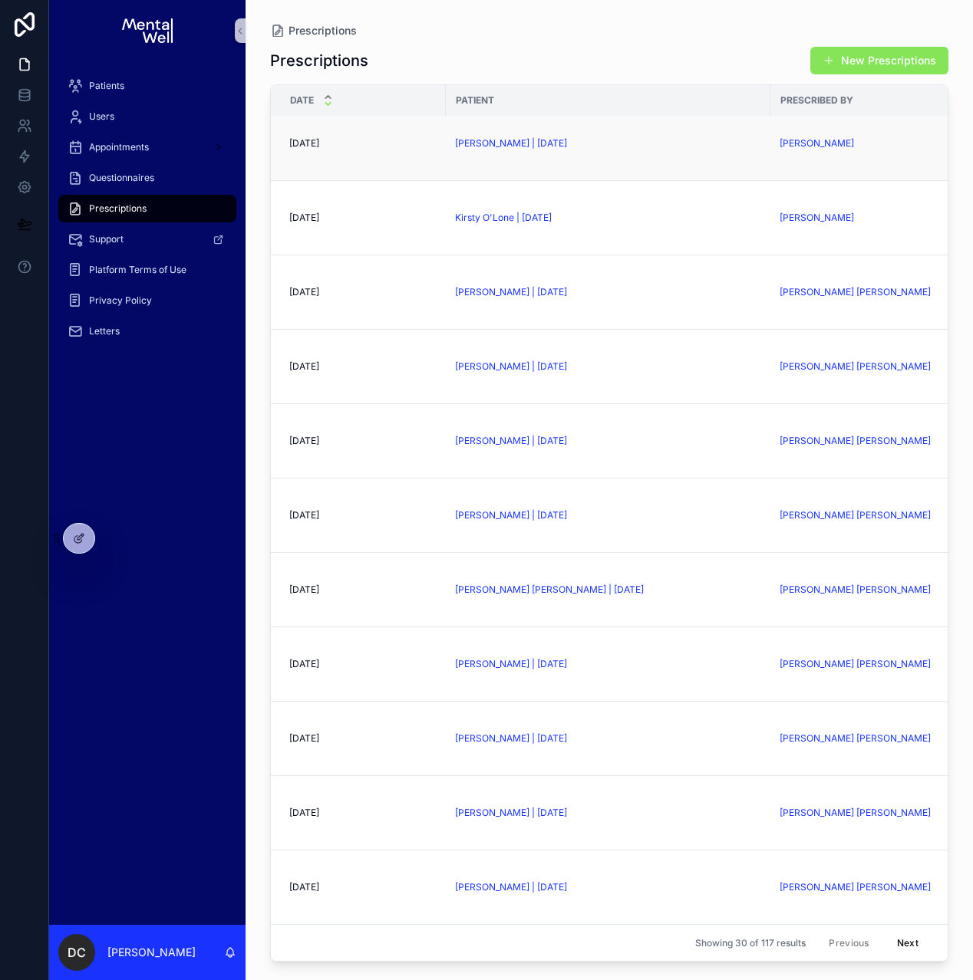
scroll to position [1435, 0]
click at [160, 90] on div "Patients" at bounding box center [147, 86] width 160 height 25
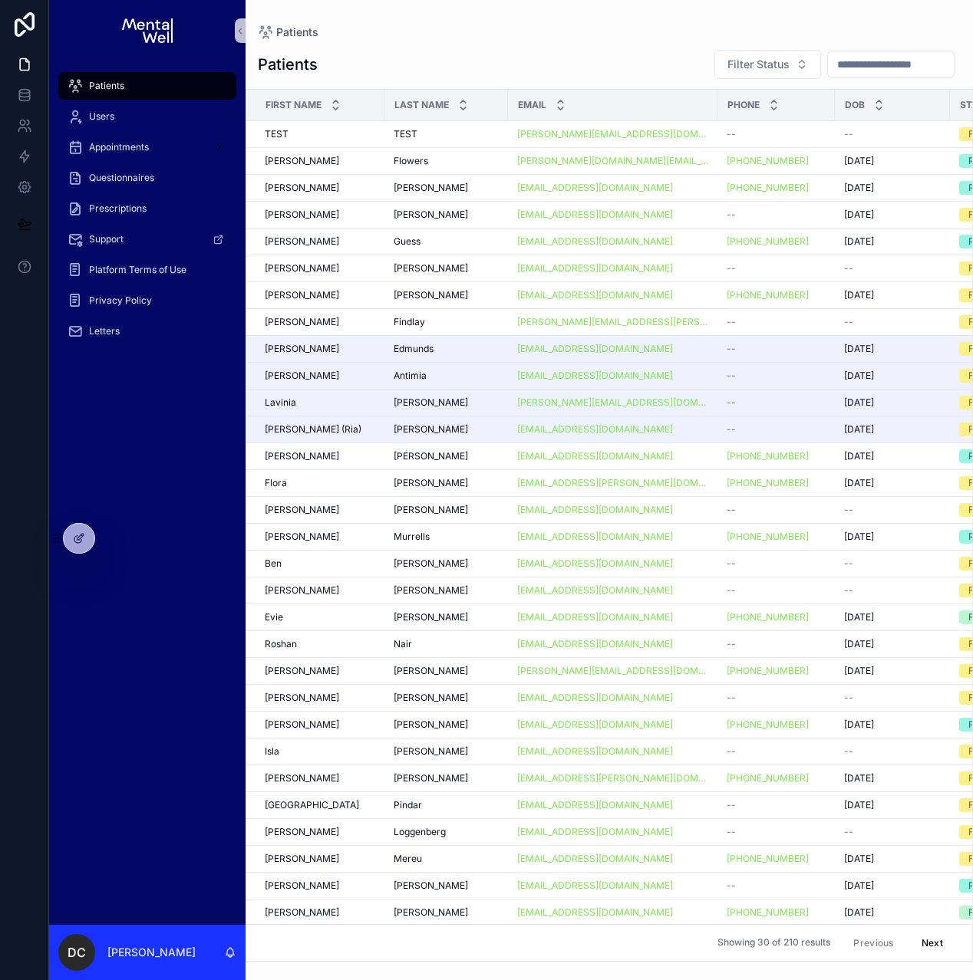
click at [862, 68] on input "scrollable content" at bounding box center [891, 64] width 126 height 21
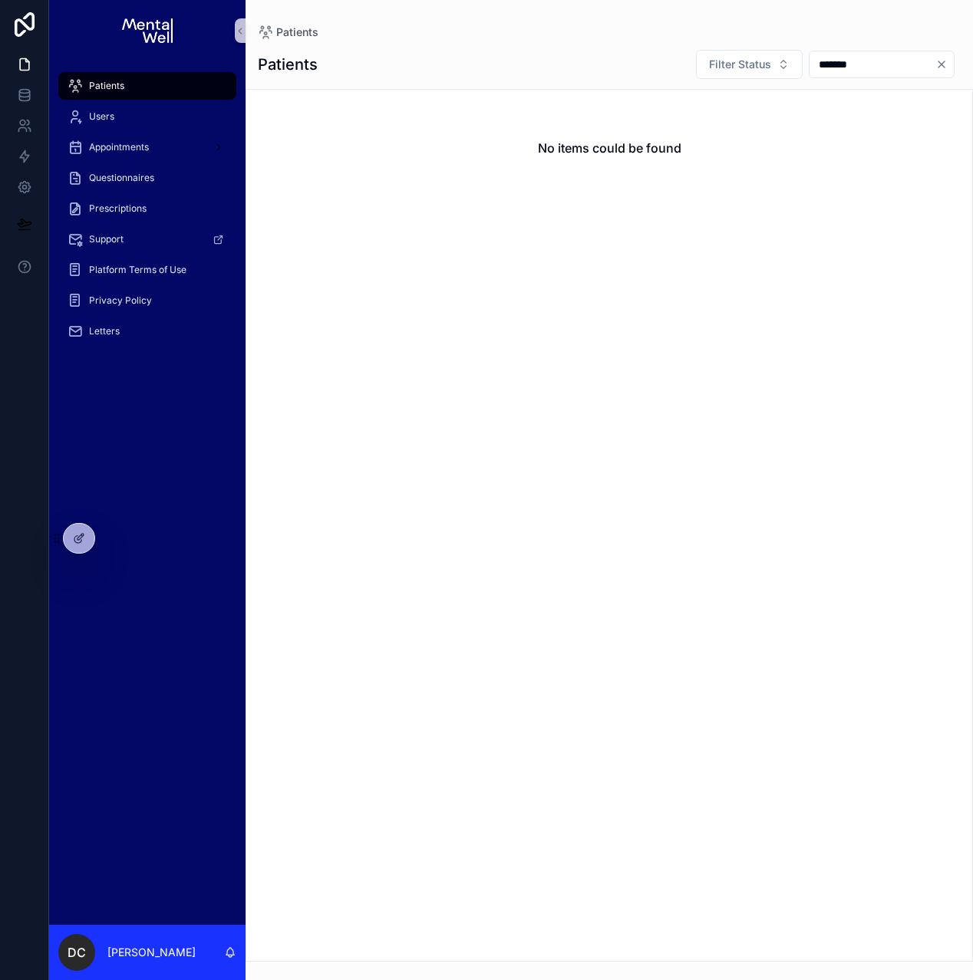
click at [820, 62] on input "*******" at bounding box center [872, 64] width 126 height 21
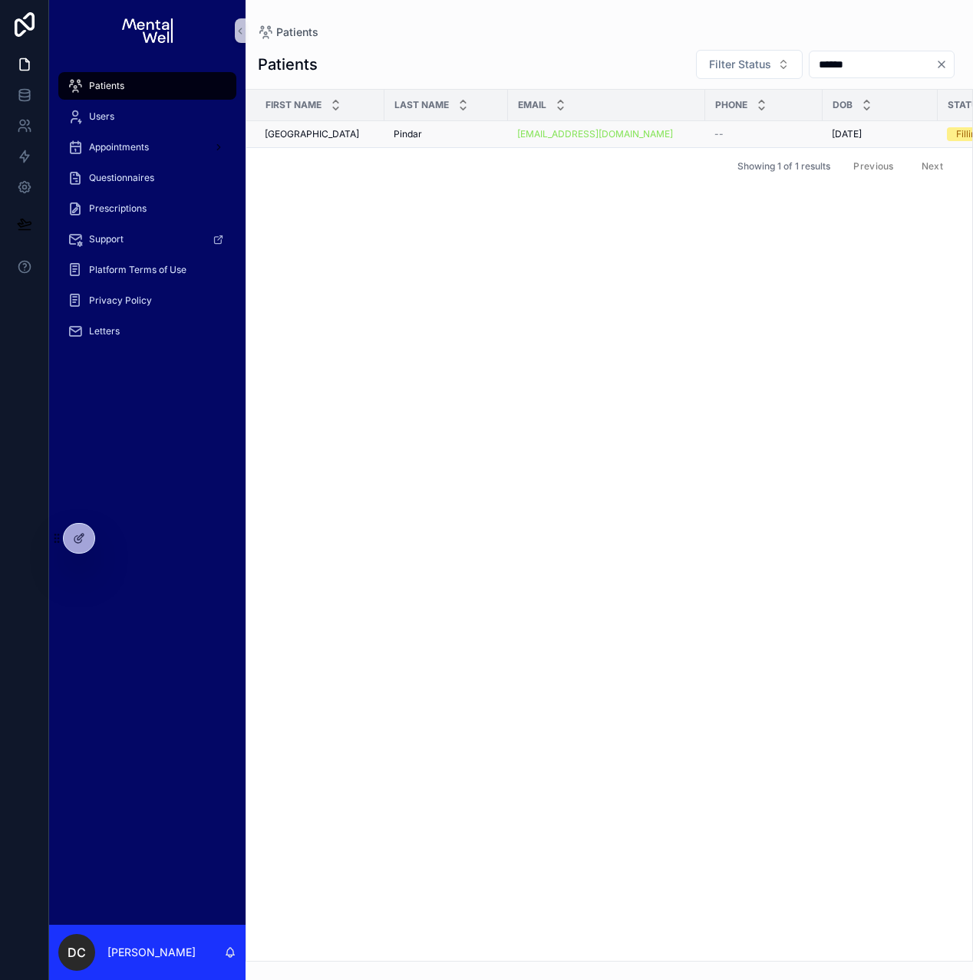
type input "******"
click at [449, 134] on div "[PERSON_NAME]" at bounding box center [445, 134] width 105 height 12
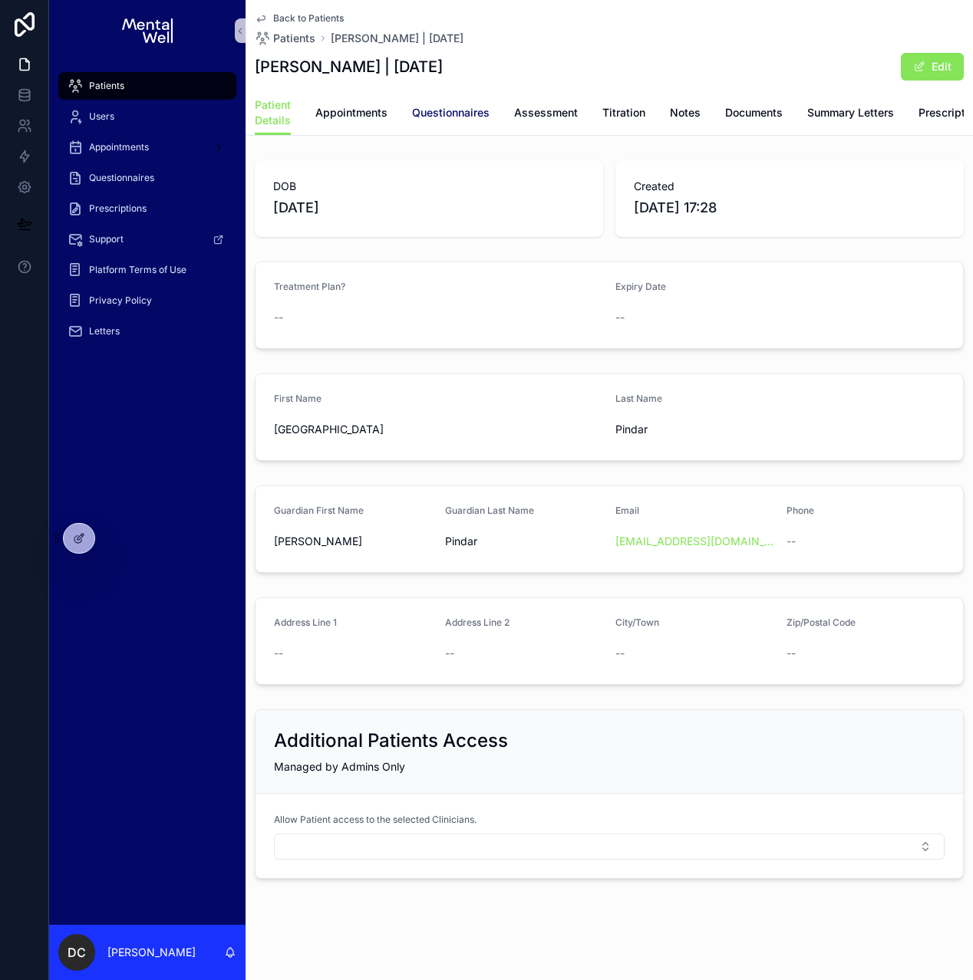
click at [429, 118] on span "Questionnaires" at bounding box center [450, 112] width 77 height 15
